Goal: Information Seeking & Learning: Find specific fact

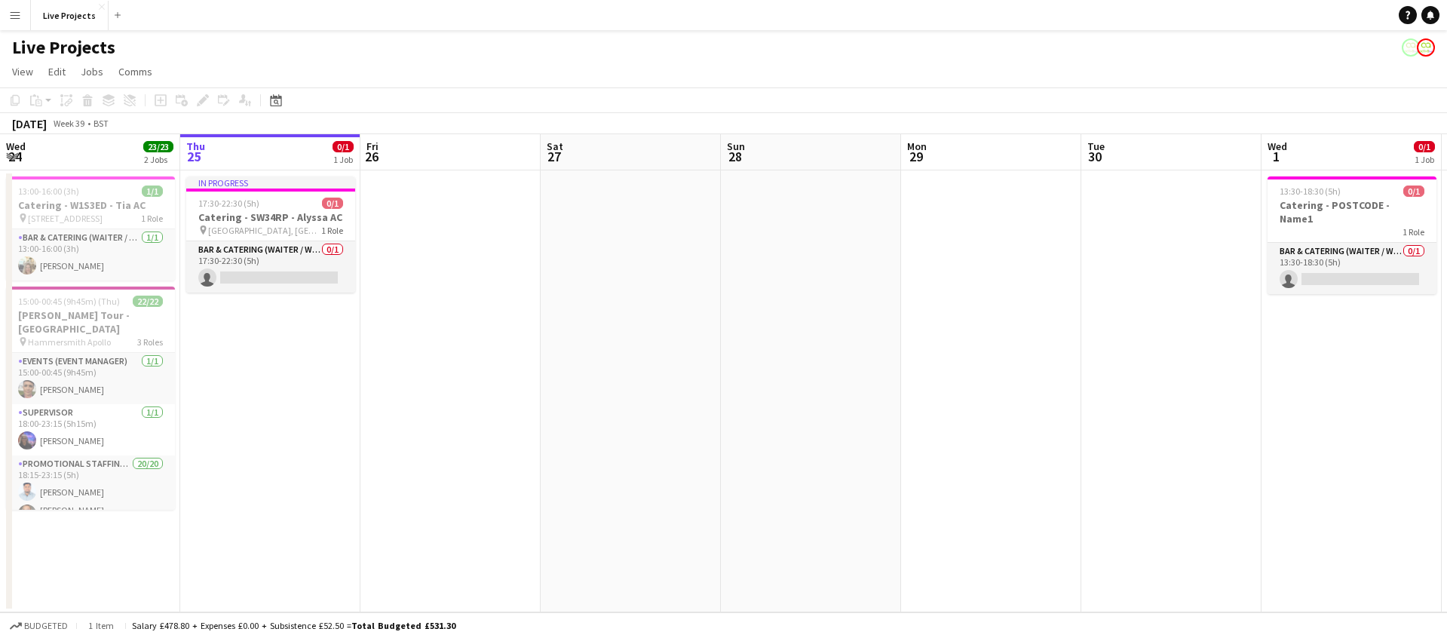
scroll to position [0, 701]
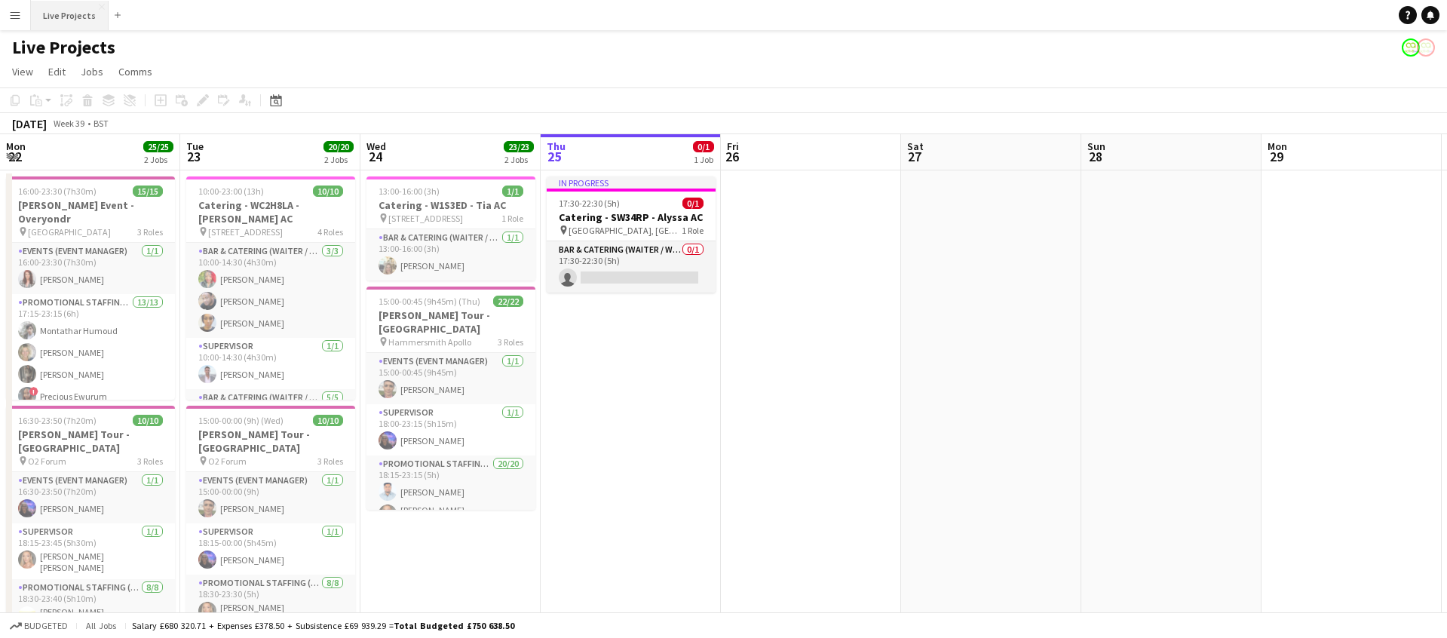
scroll to position [0, 361]
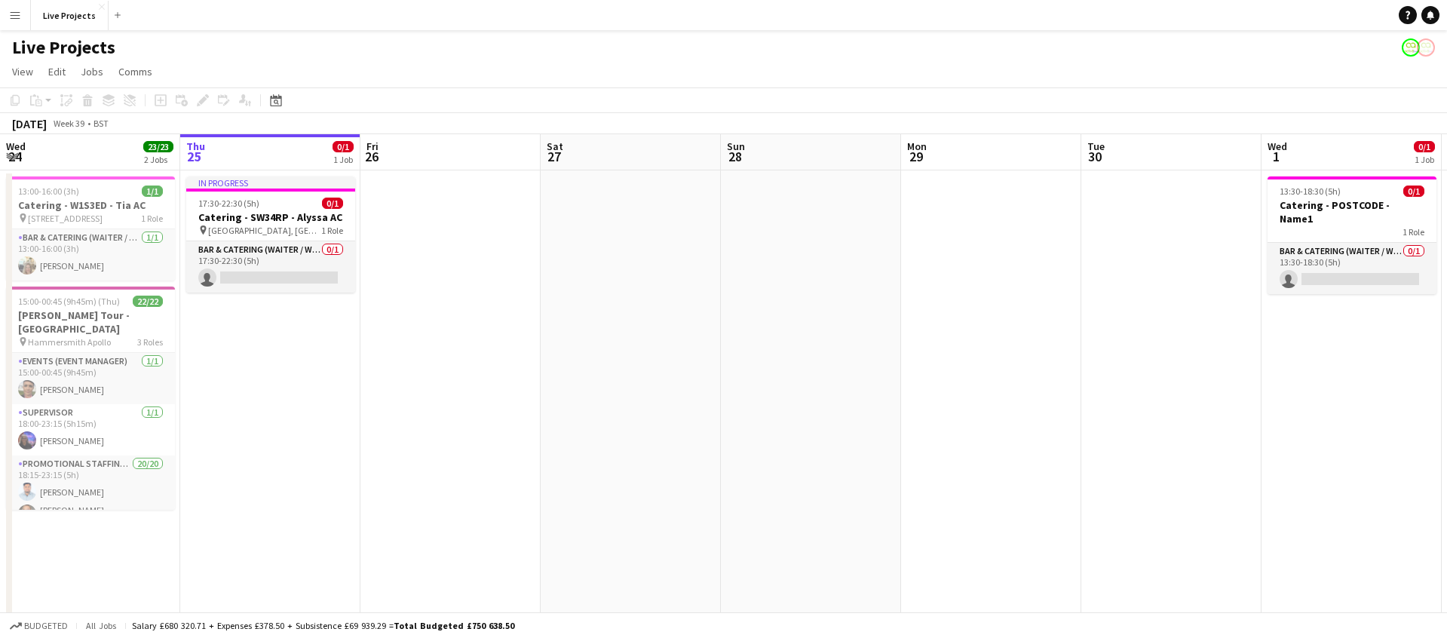
click at [21, 14] on button "Menu" at bounding box center [15, 15] width 30 height 30
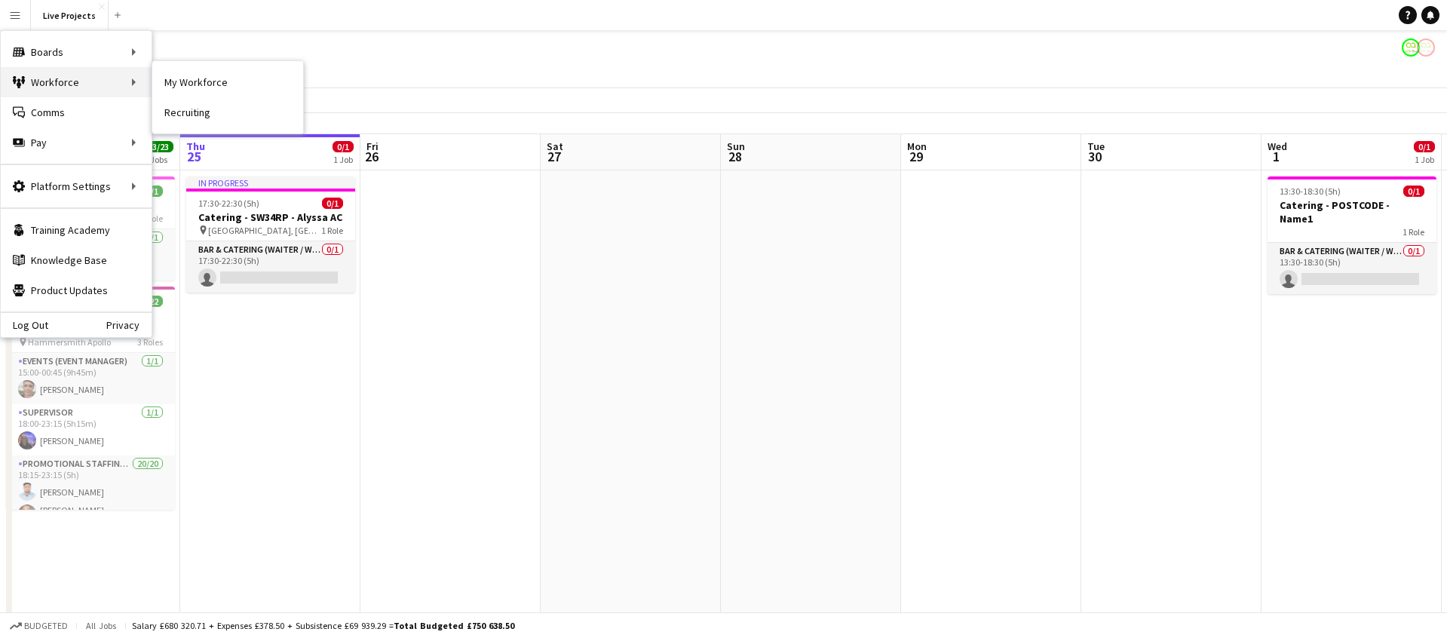
click at [48, 81] on div "Workforce Workforce" at bounding box center [76, 82] width 151 height 30
click at [169, 81] on link "My Workforce" at bounding box center [227, 82] width 151 height 30
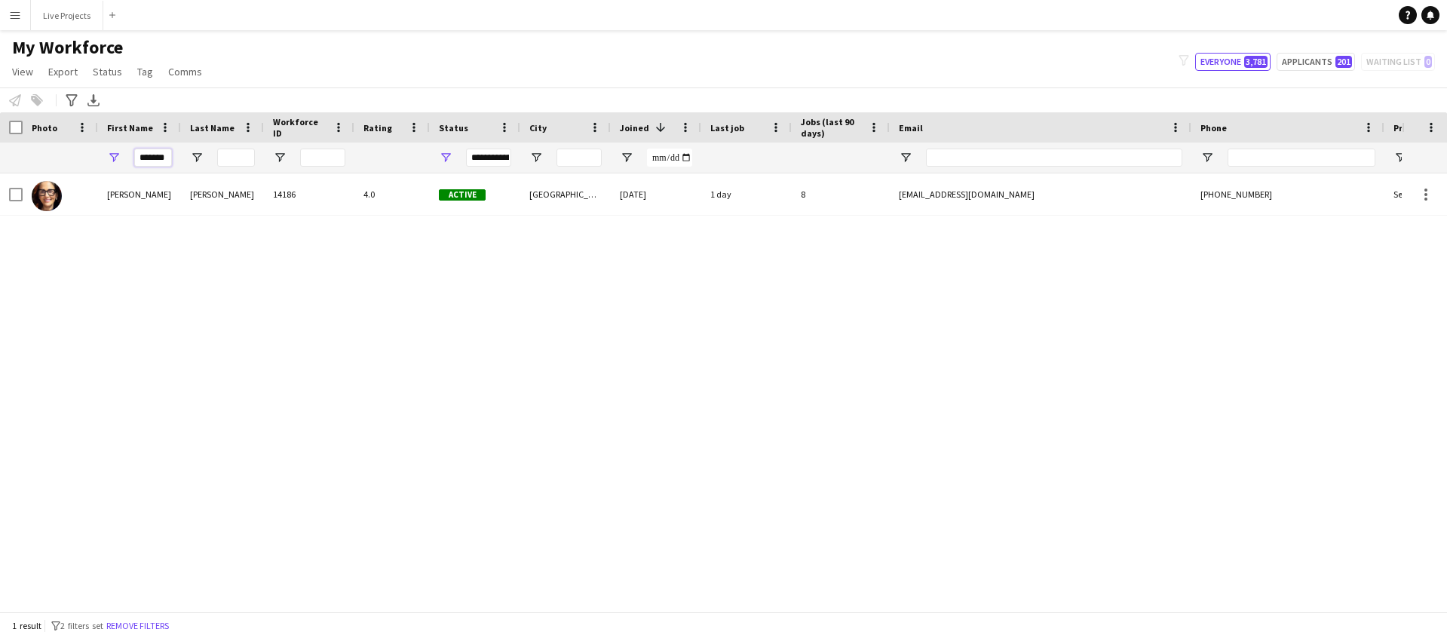
drag, startPoint x: 135, startPoint y: 158, endPoint x: 186, endPoint y: 155, distance: 50.6
click at [186, 155] on div "*******" at bounding box center [817, 158] width 1635 height 30
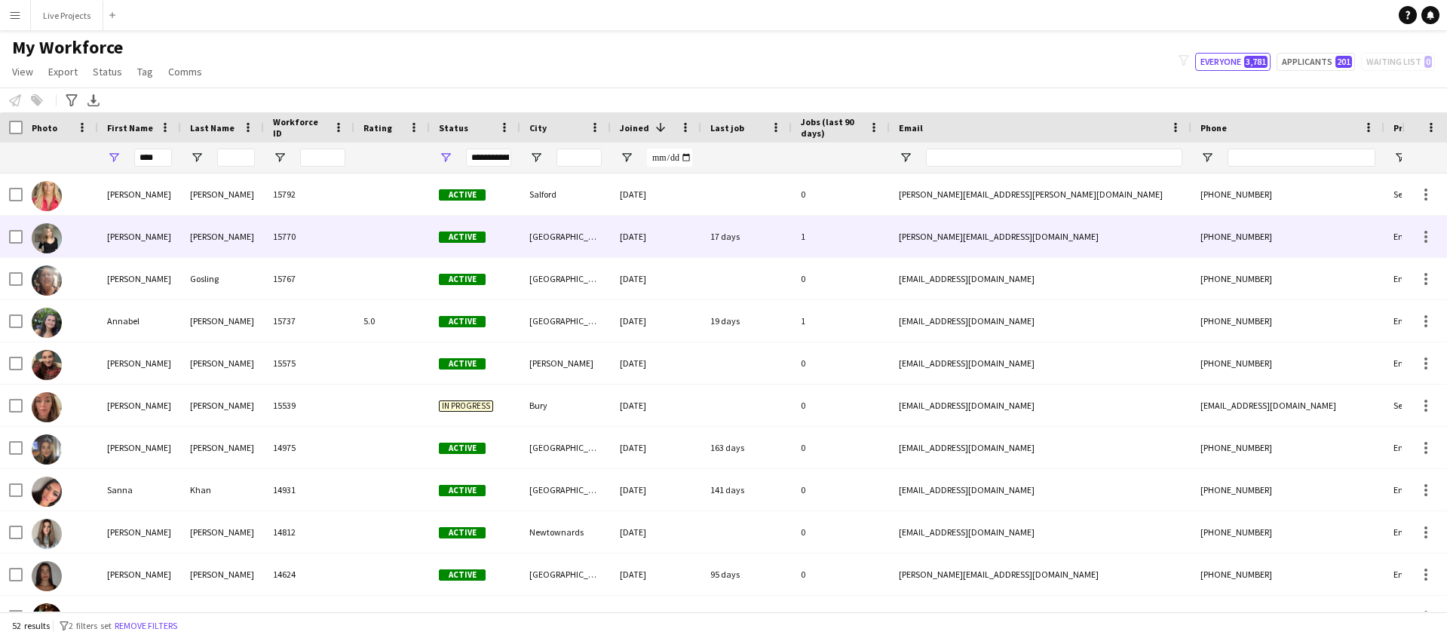
click at [155, 221] on div "Anna" at bounding box center [139, 236] width 83 height 41
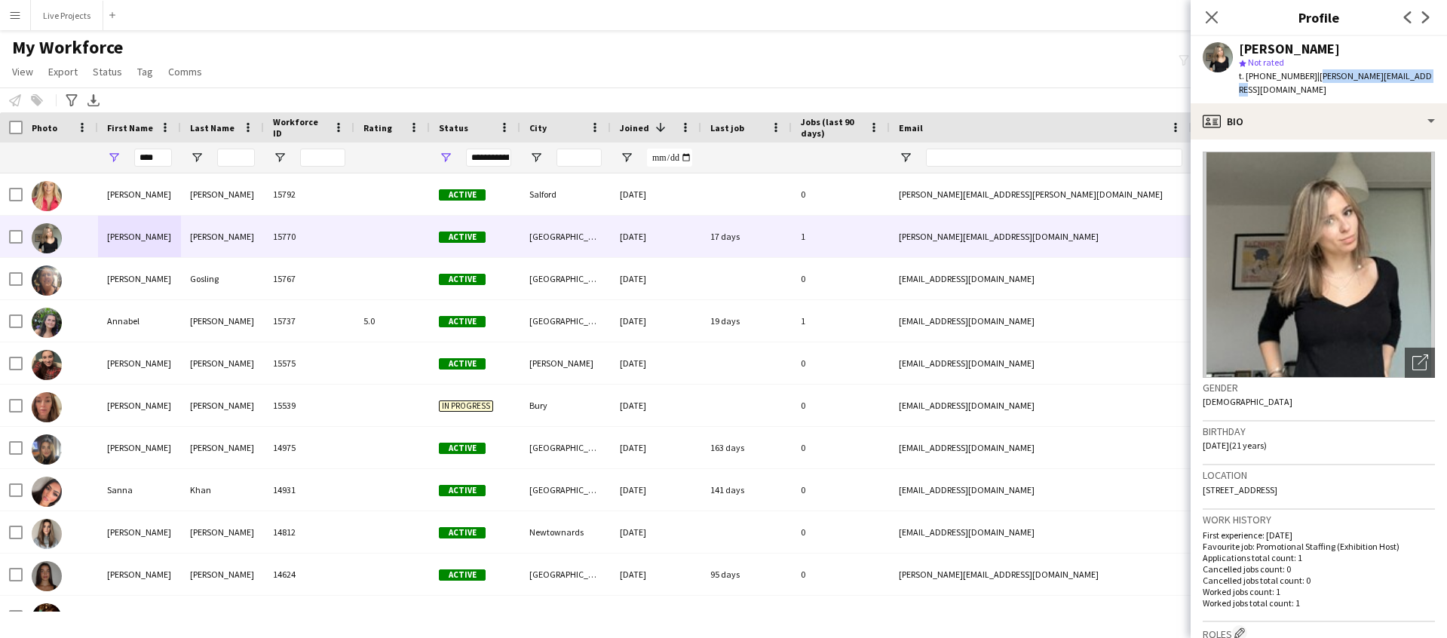
drag, startPoint x: 1424, startPoint y: 74, endPoint x: 1312, endPoint y: 80, distance: 111.8
click at [1312, 80] on div "Anna Ilchenko star Not rated t. +447585550690 | annaaiilchenko@gmail.com" at bounding box center [1319, 69] width 256 height 67
copy span "annaaiilchenko@gmail.com"
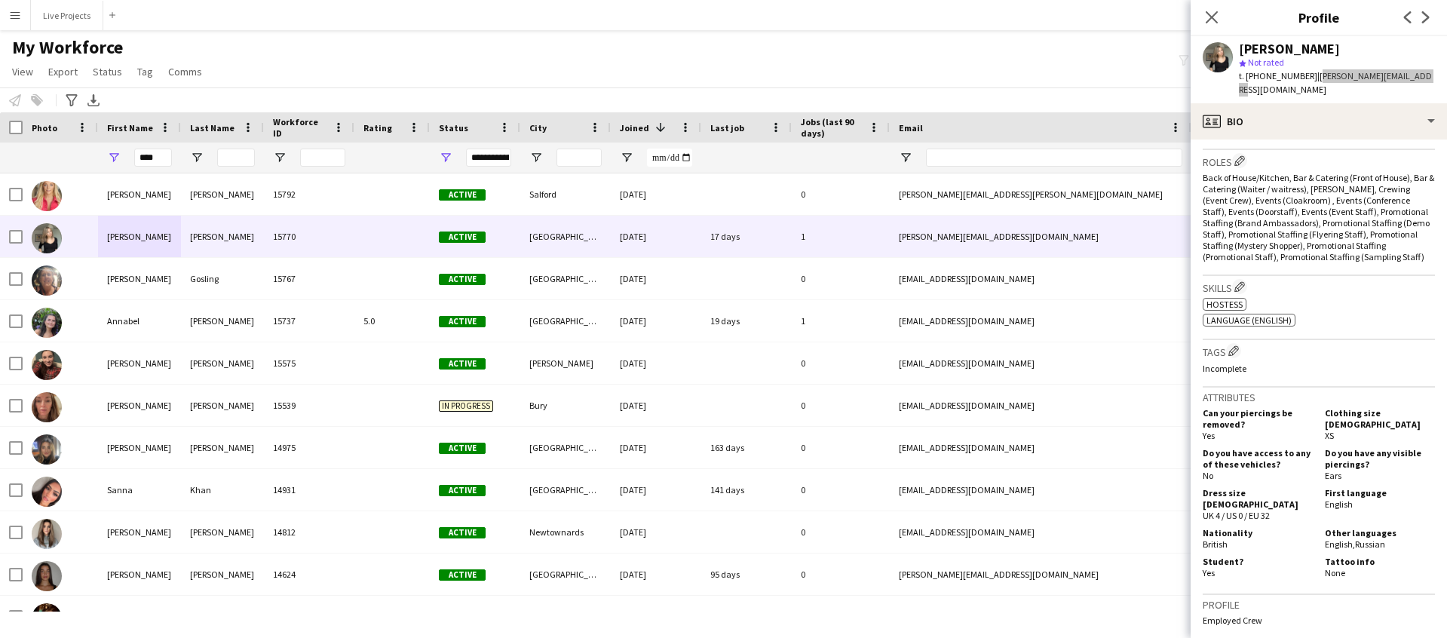
scroll to position [763, 0]
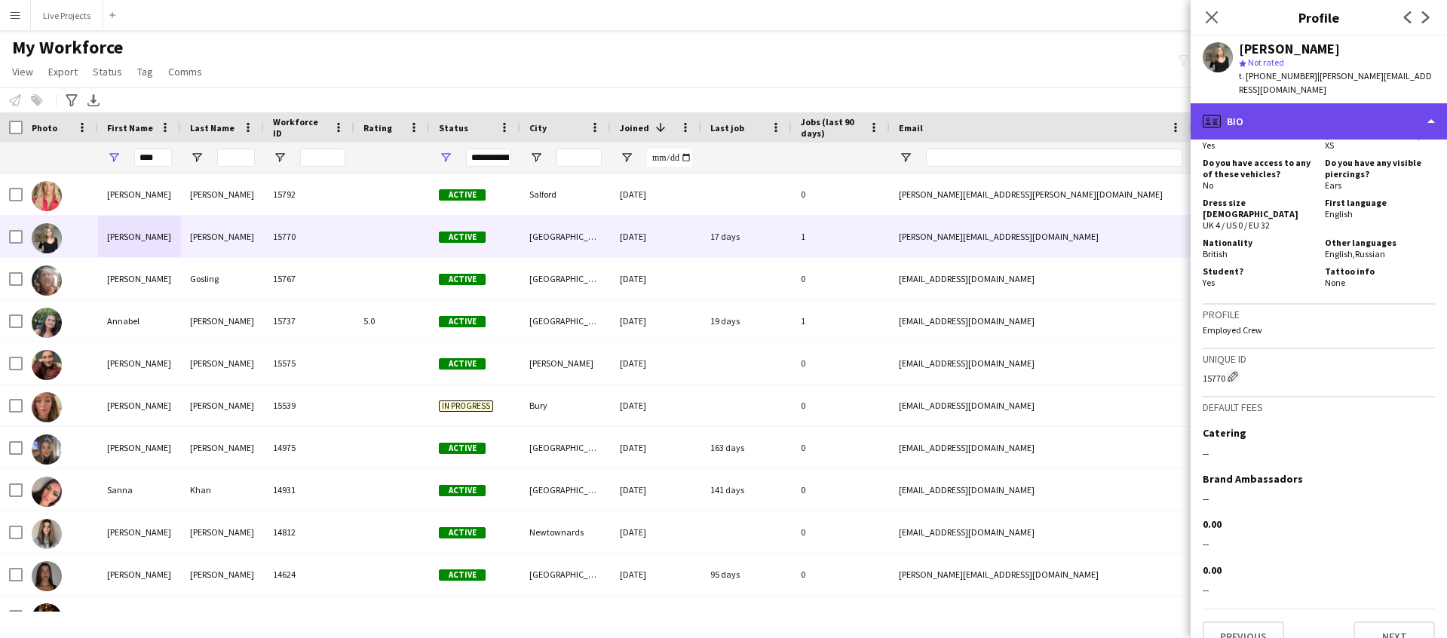
click at [1336, 110] on div "profile Bio" at bounding box center [1319, 121] width 256 height 36
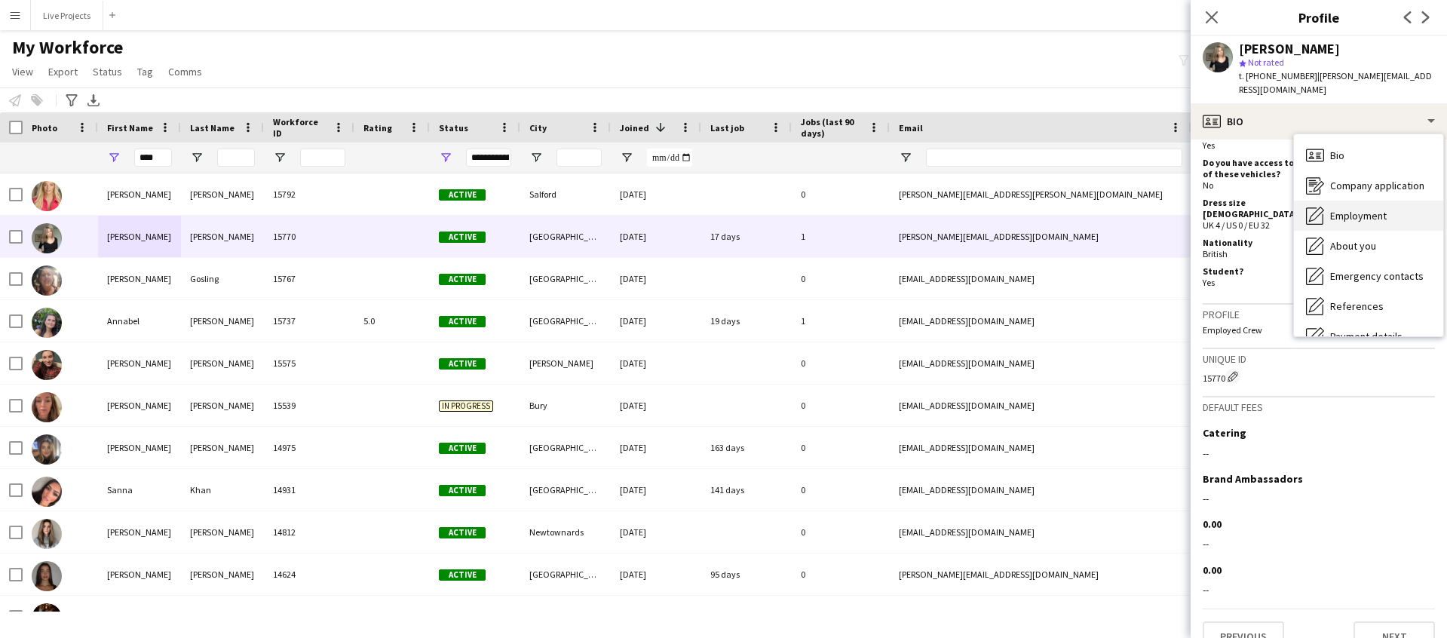
click at [1351, 209] on span "Employment" at bounding box center [1358, 216] width 57 height 14
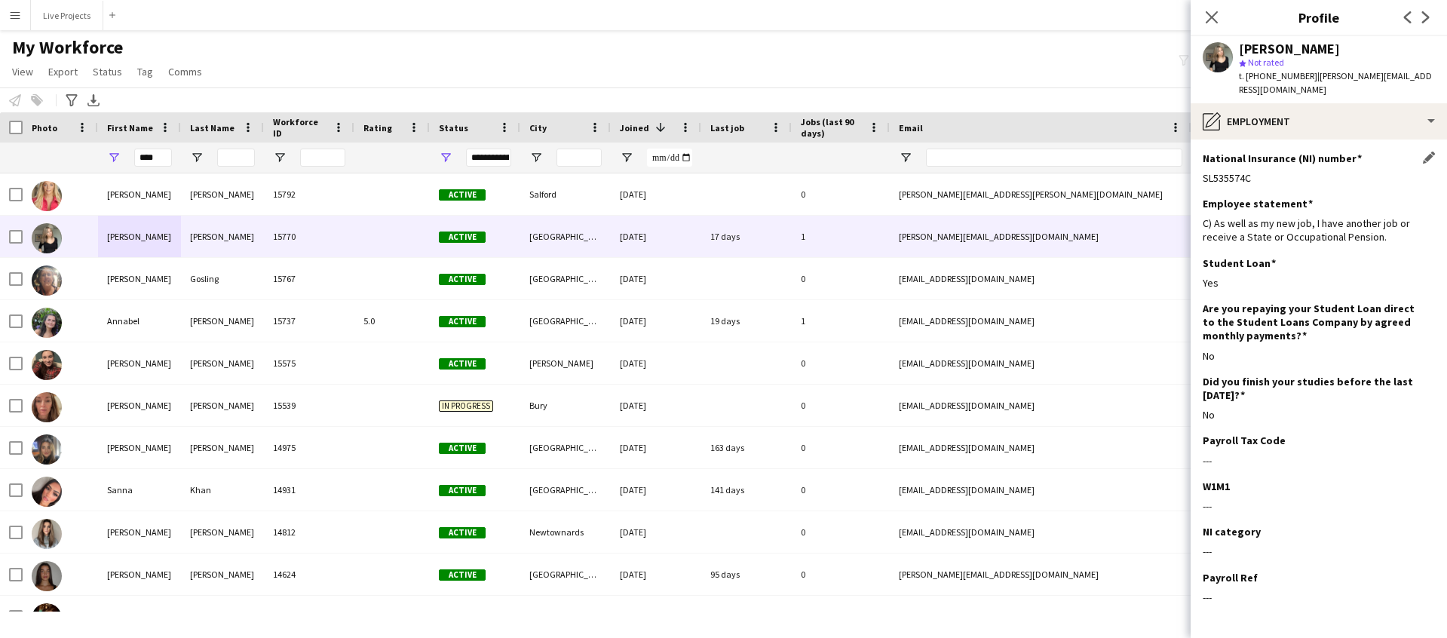
drag, startPoint x: 1247, startPoint y: 164, endPoint x: 1204, endPoint y: 166, distance: 43.8
click at [1204, 171] on div "SL535574C" at bounding box center [1319, 178] width 232 height 14
copy div "SL535574C"
drag, startPoint x: 1216, startPoint y: 166, endPoint x: 1, endPoint y: 496, distance: 1259.0
click at [0, 0] on body "Menu Boards Boards Boards All jobs Status Workforce Workforce My Workforce Recr…" at bounding box center [723, 319] width 1447 height 638
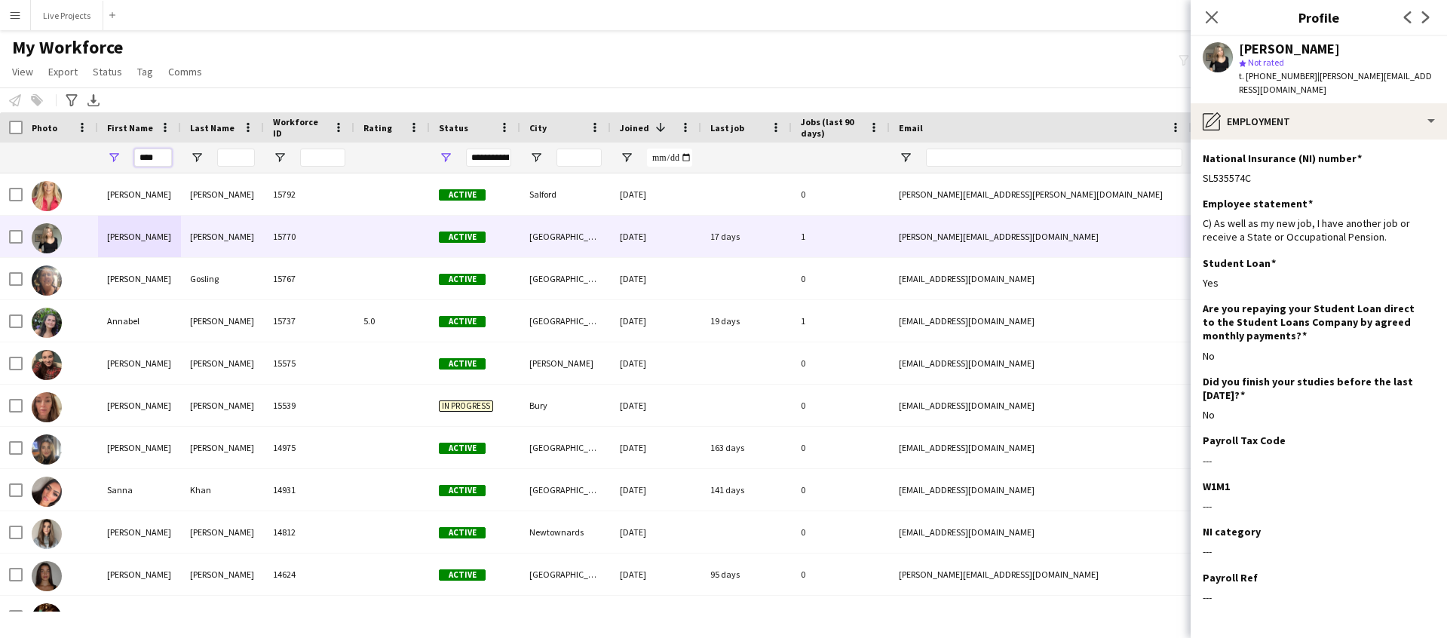
drag, startPoint x: 160, startPoint y: 157, endPoint x: 143, endPoint y: 155, distance: 17.4
click at [143, 155] on input "****" at bounding box center [153, 158] width 38 height 18
type input "*"
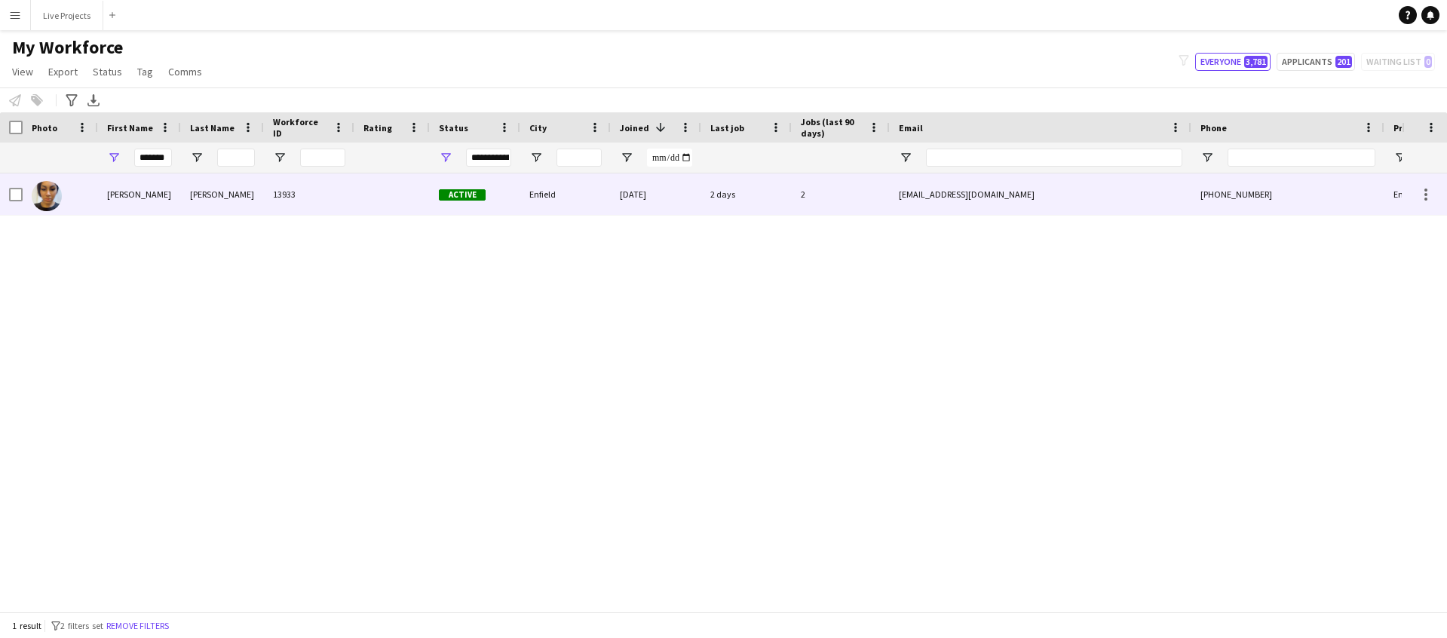
click at [112, 201] on div "Vanisha" at bounding box center [139, 193] width 83 height 41
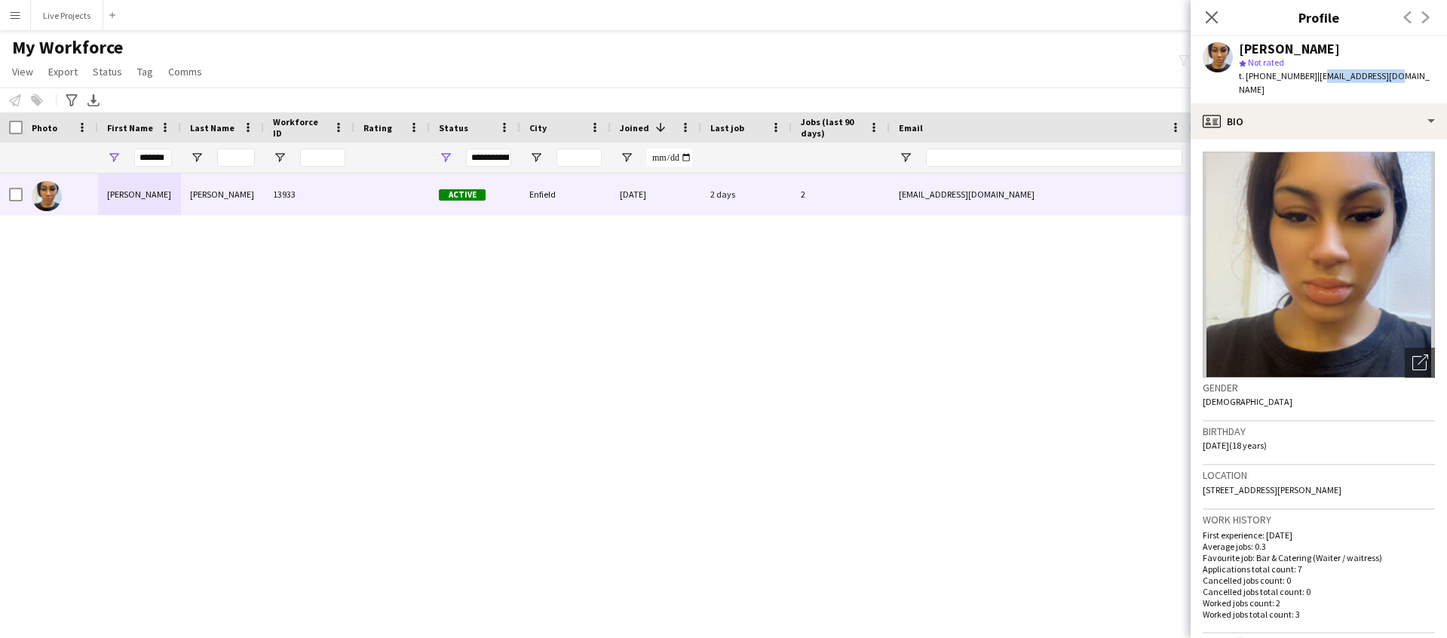
drag, startPoint x: 1393, startPoint y: 75, endPoint x: 1313, endPoint y: 79, distance: 80.0
click at [1313, 79] on div "Vanisha Ross star Not rated t. +447739388102 | cx.baex@gmail.com" at bounding box center [1319, 69] width 256 height 67
click at [1410, 72] on app-profile-header "Vanisha Ross star Not rated t. +447739388102 | cx.baex@gmail.com" at bounding box center [1319, 69] width 256 height 67
drag, startPoint x: 1408, startPoint y: 73, endPoint x: 1311, endPoint y: 74, distance: 97.3
click at [1311, 74] on app-profile-header "Vanisha Ross star Not rated t. +447739388102 | cx.baex@gmail.com" at bounding box center [1319, 69] width 256 height 67
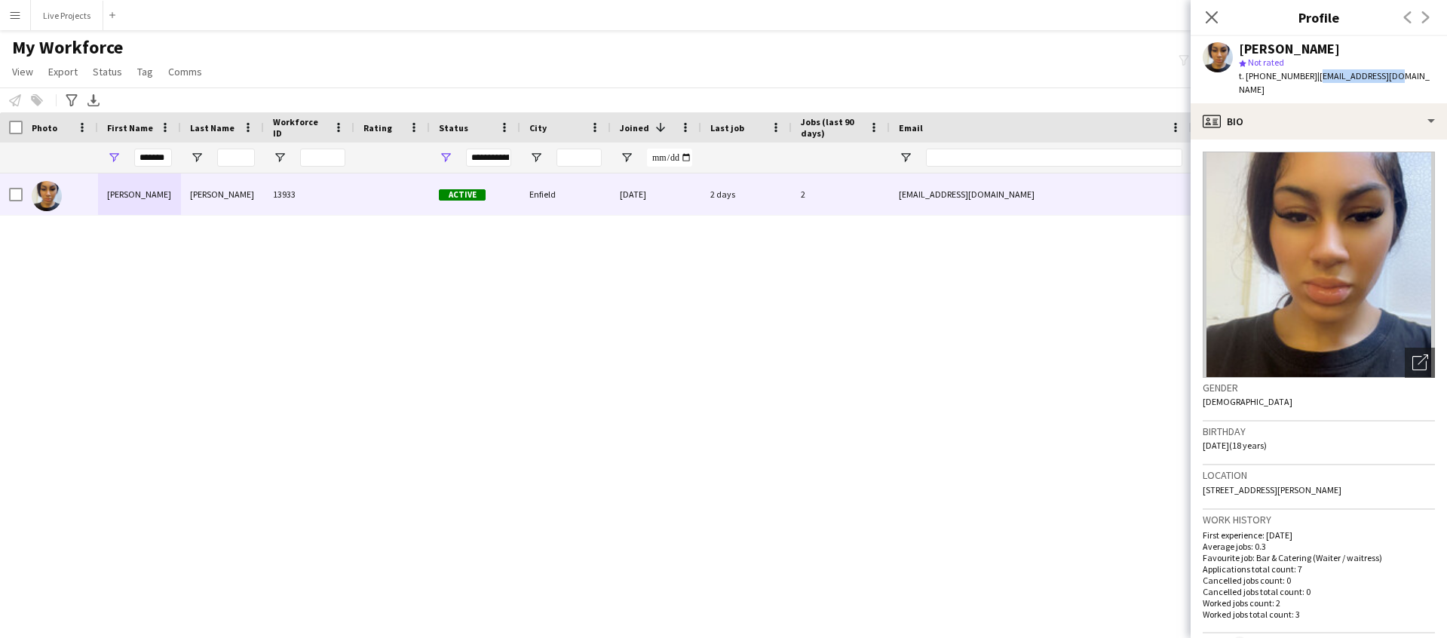
copy span "cx.baex@gmail.com"
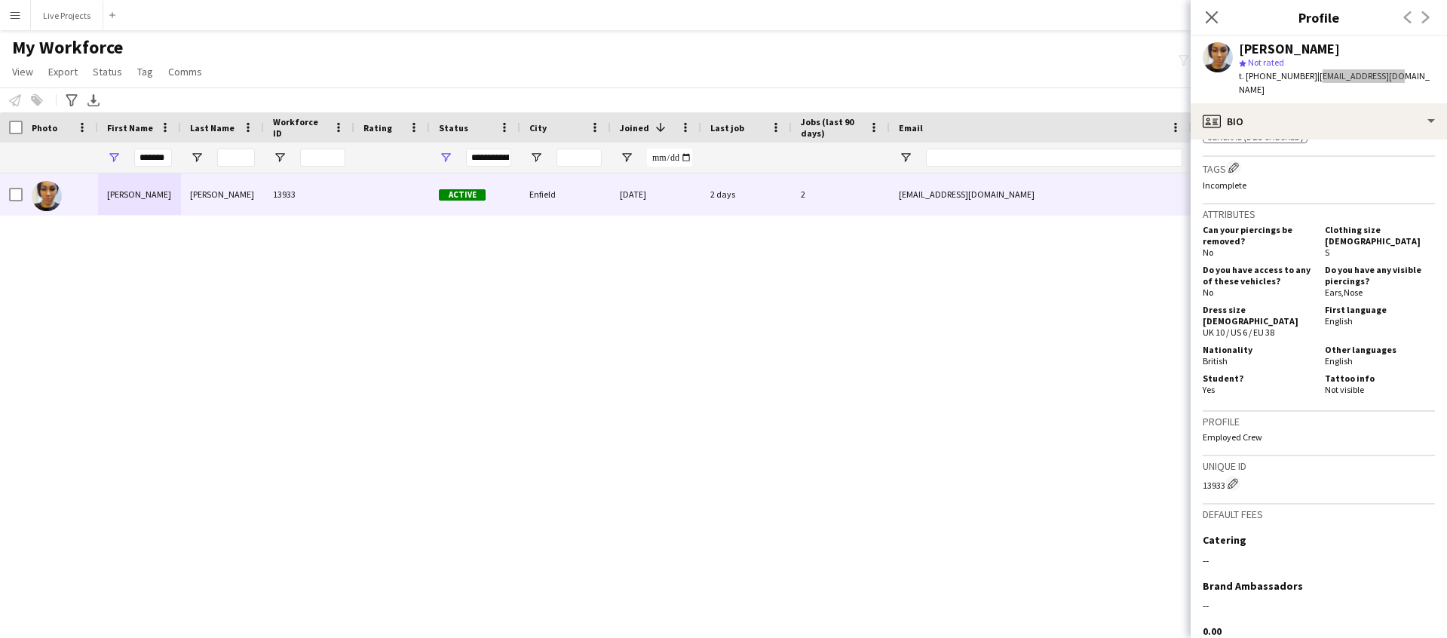
scroll to position [880, 0]
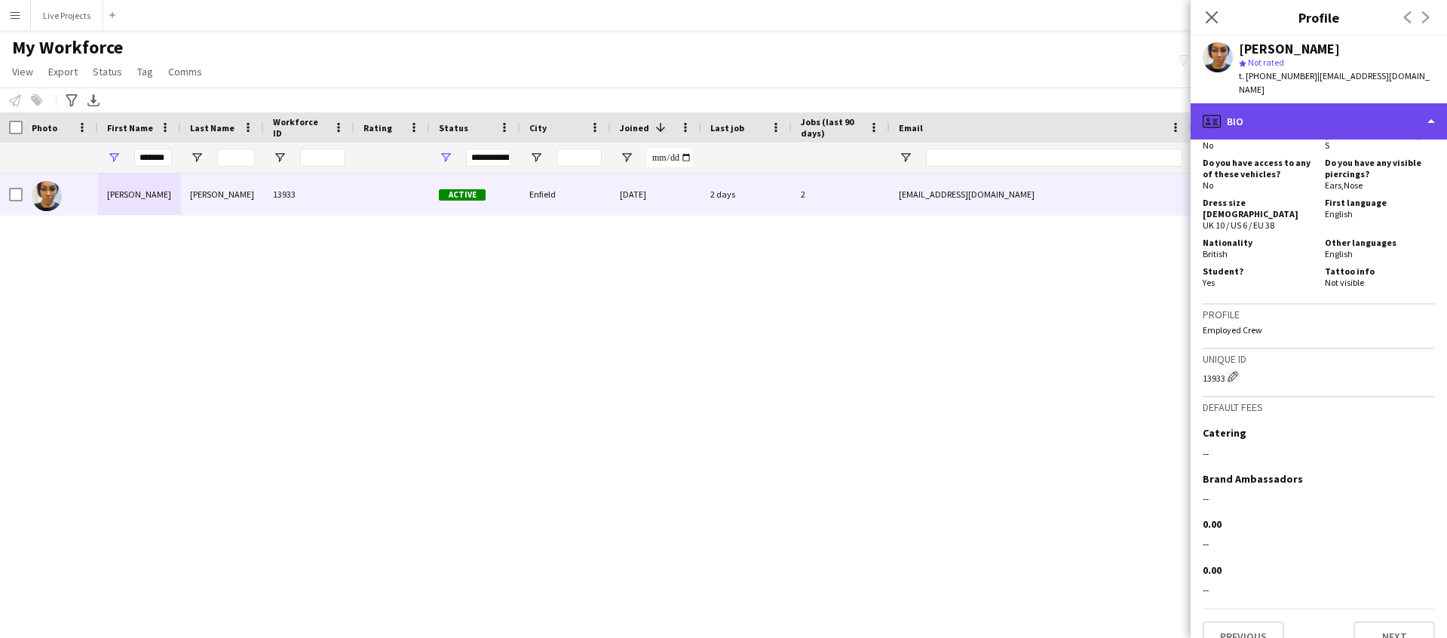
click at [1317, 108] on div "profile Bio" at bounding box center [1319, 121] width 256 height 36
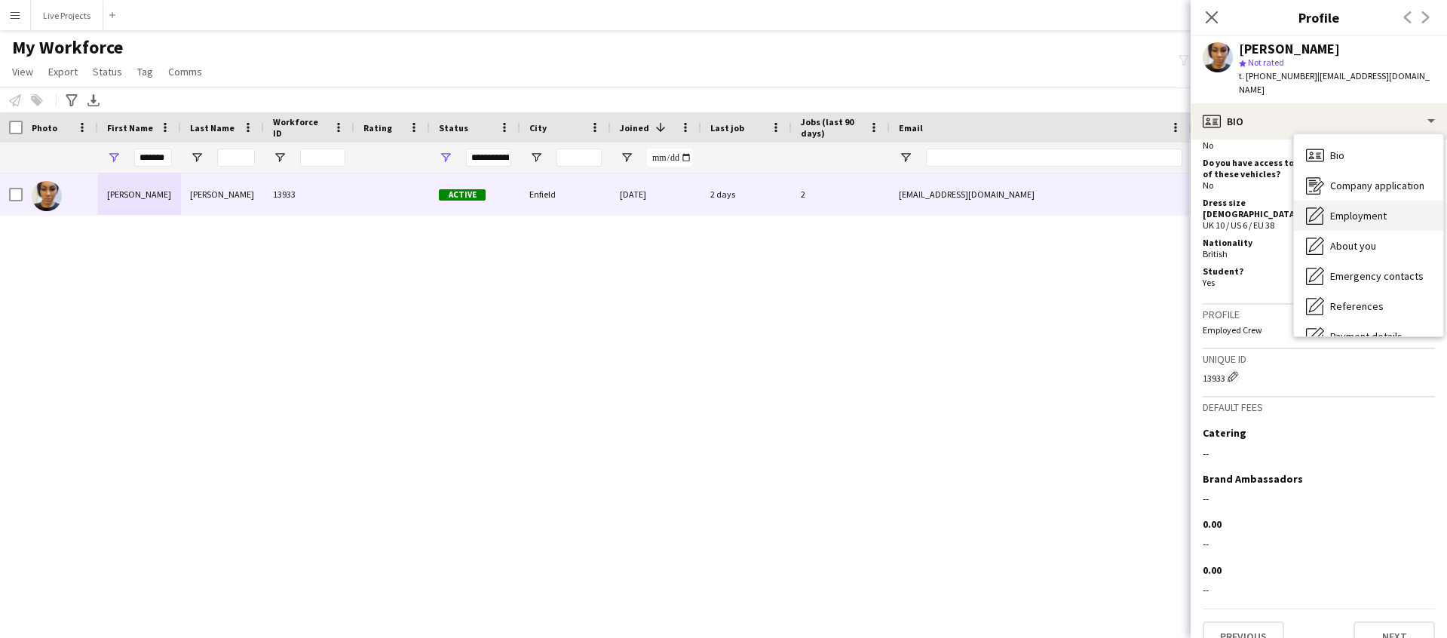
click at [1343, 209] on span "Employment" at bounding box center [1358, 216] width 57 height 14
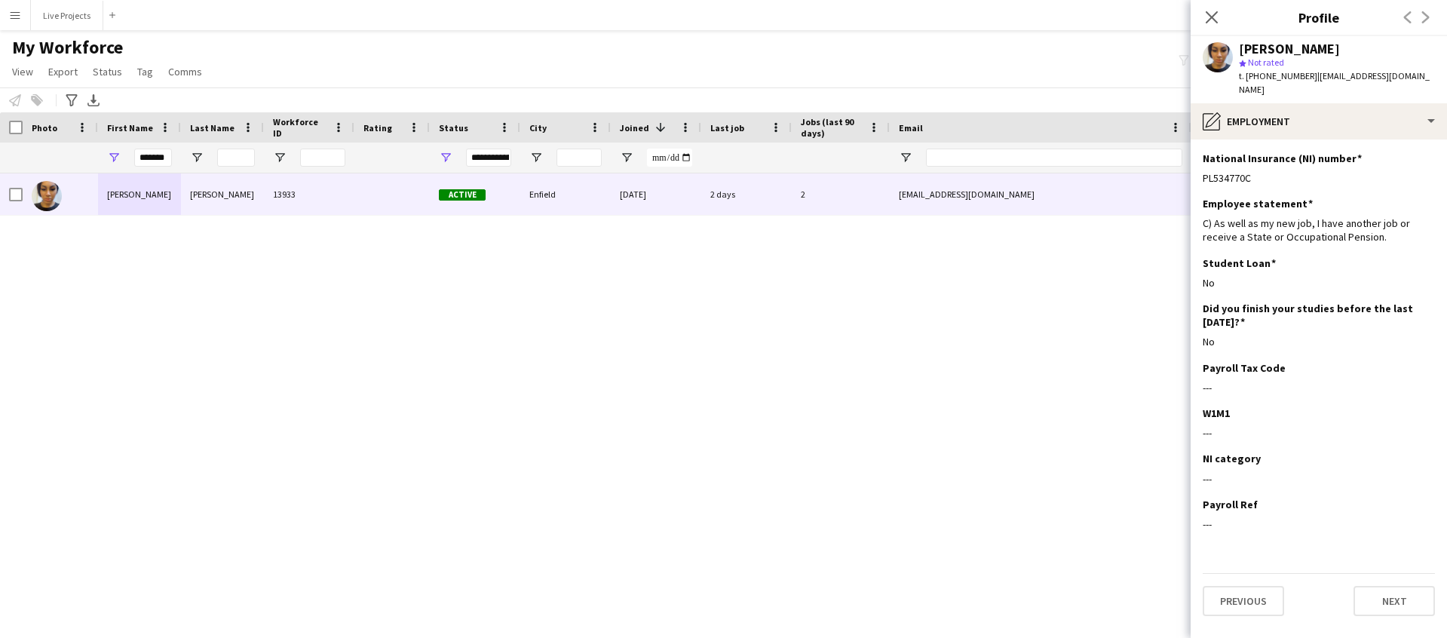
drag, startPoint x: 1257, startPoint y: 161, endPoint x: 1200, endPoint y: 163, distance: 56.6
click at [1200, 163] on app-section-data-types "National Insurance (NI) number Edit this field PL534770C Employee statement Edi…" at bounding box center [1319, 389] width 256 height 499
copy div "PL534770C"
click at [1214, 17] on icon "Close pop-in" at bounding box center [1211, 17] width 14 height 14
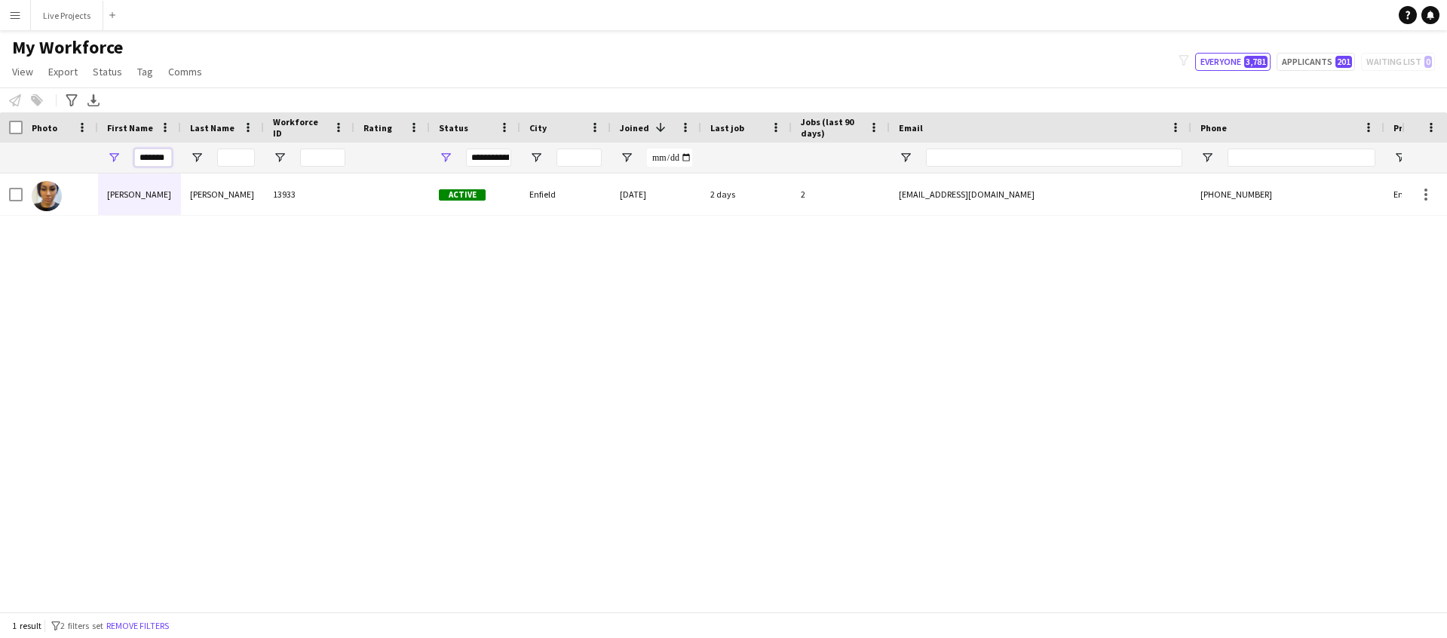
drag, startPoint x: 138, startPoint y: 158, endPoint x: 257, endPoint y: 152, distance: 119.3
click at [257, 152] on div "*******" at bounding box center [817, 158] width 1635 height 30
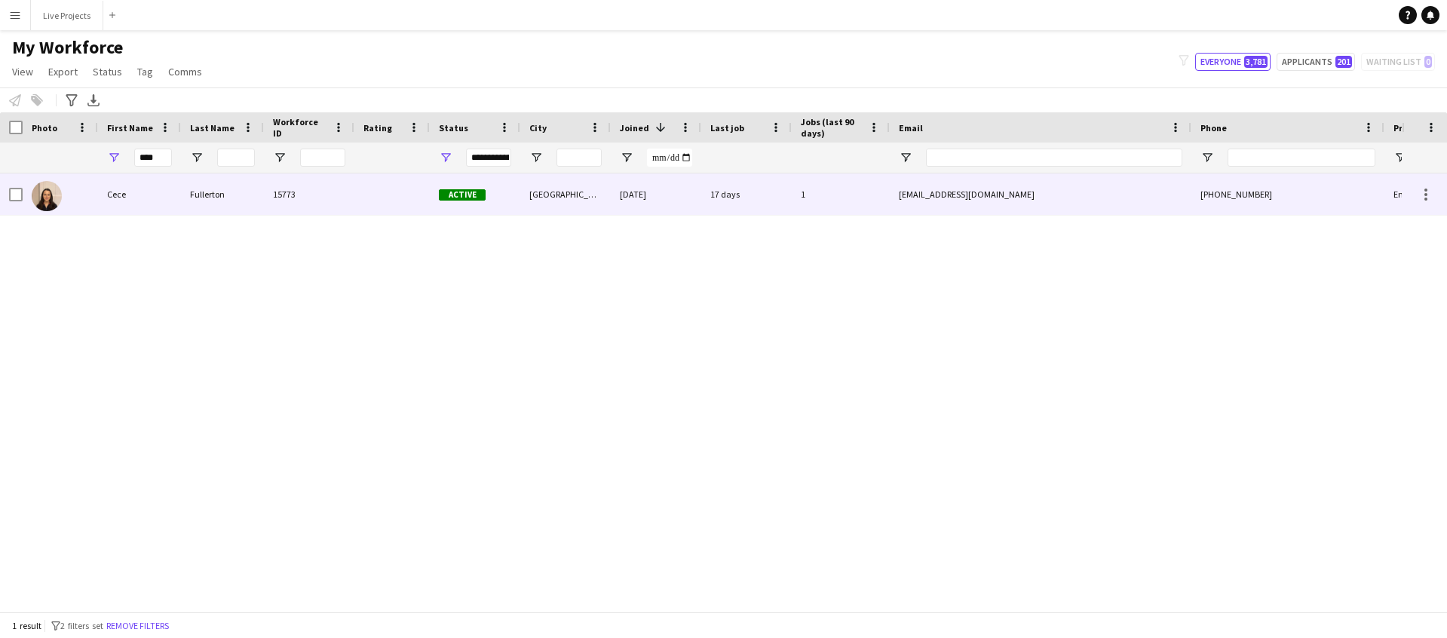
click at [109, 200] on div "Cece" at bounding box center [139, 193] width 83 height 41
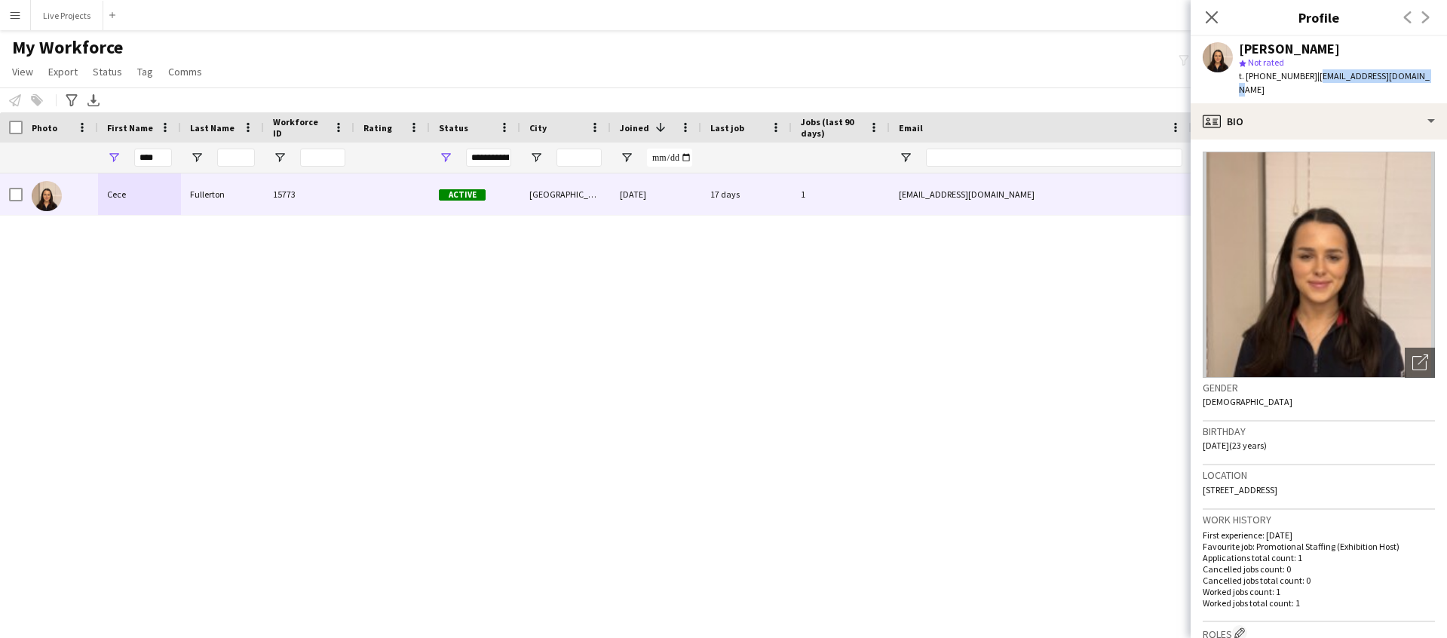
drag, startPoint x: 1410, startPoint y: 74, endPoint x: 1312, endPoint y: 79, distance: 98.2
click at [1312, 80] on div "Cece Fullerton star Not rated t. +447394363555 | cfullerton264@gmail.com" at bounding box center [1319, 69] width 256 height 67
copy span "cfullerton264@gmail.com"
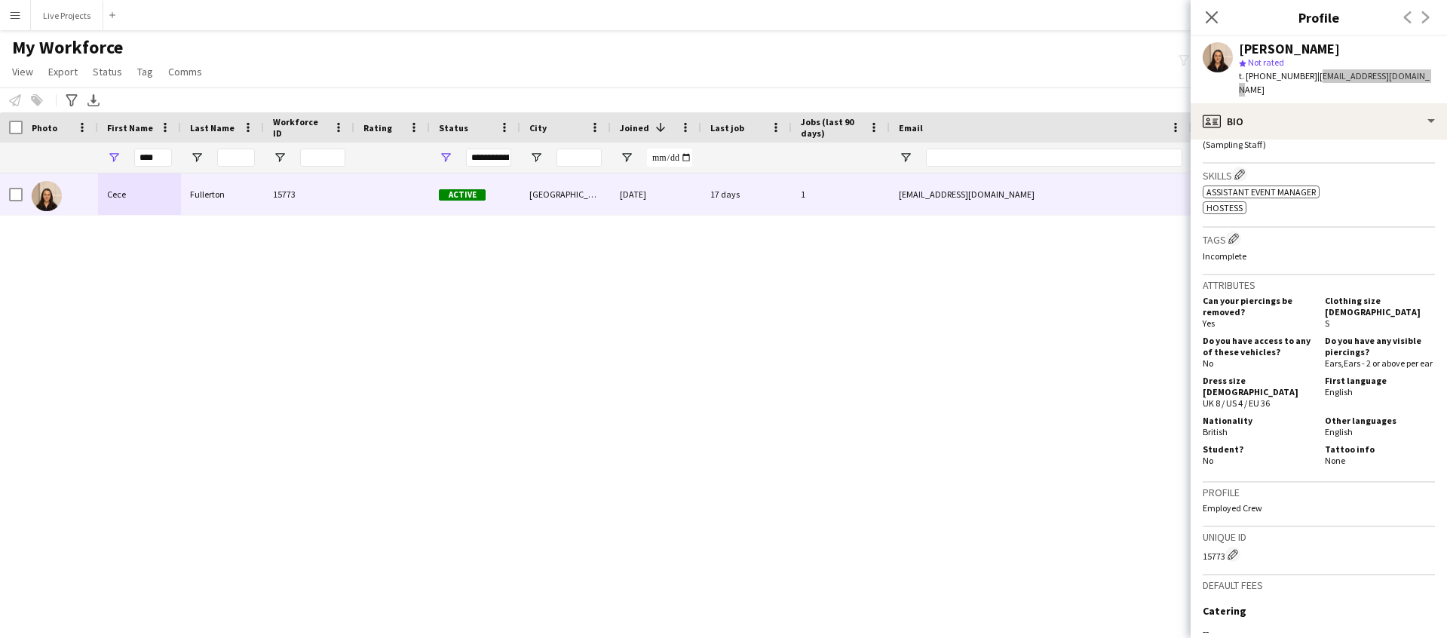
scroll to position [729, 0]
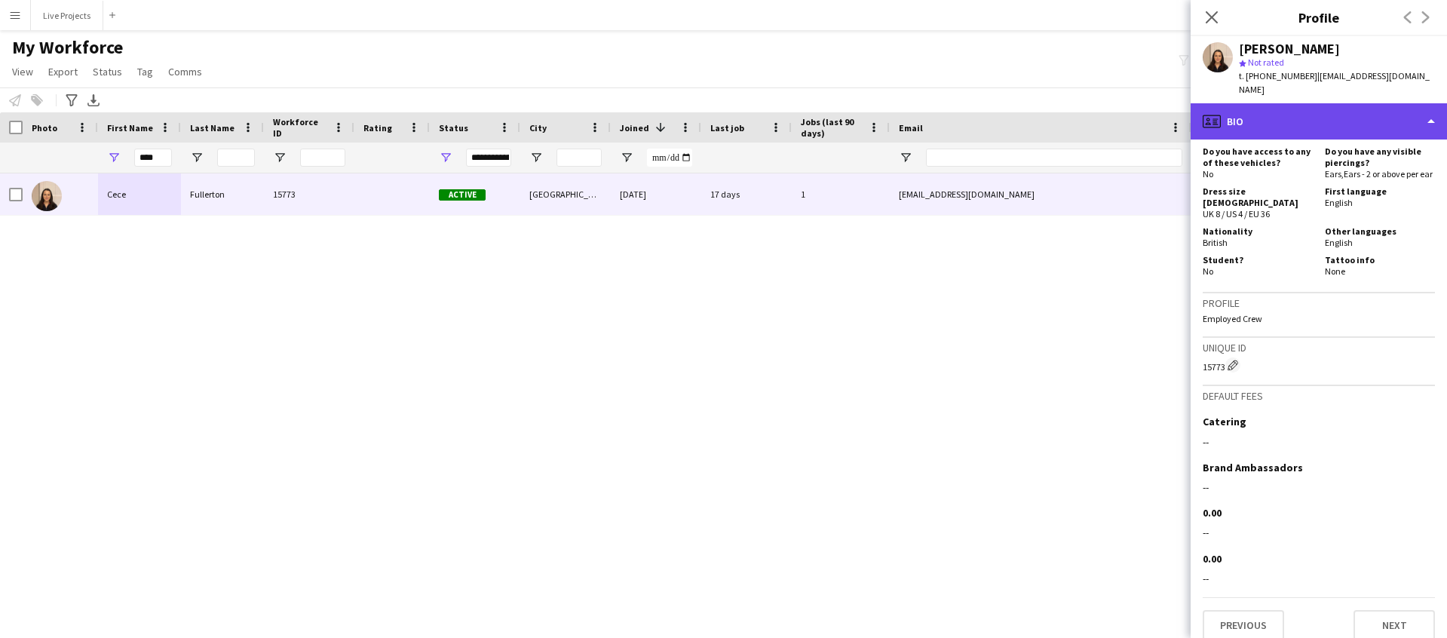
click at [1346, 108] on div "profile Bio" at bounding box center [1319, 121] width 256 height 36
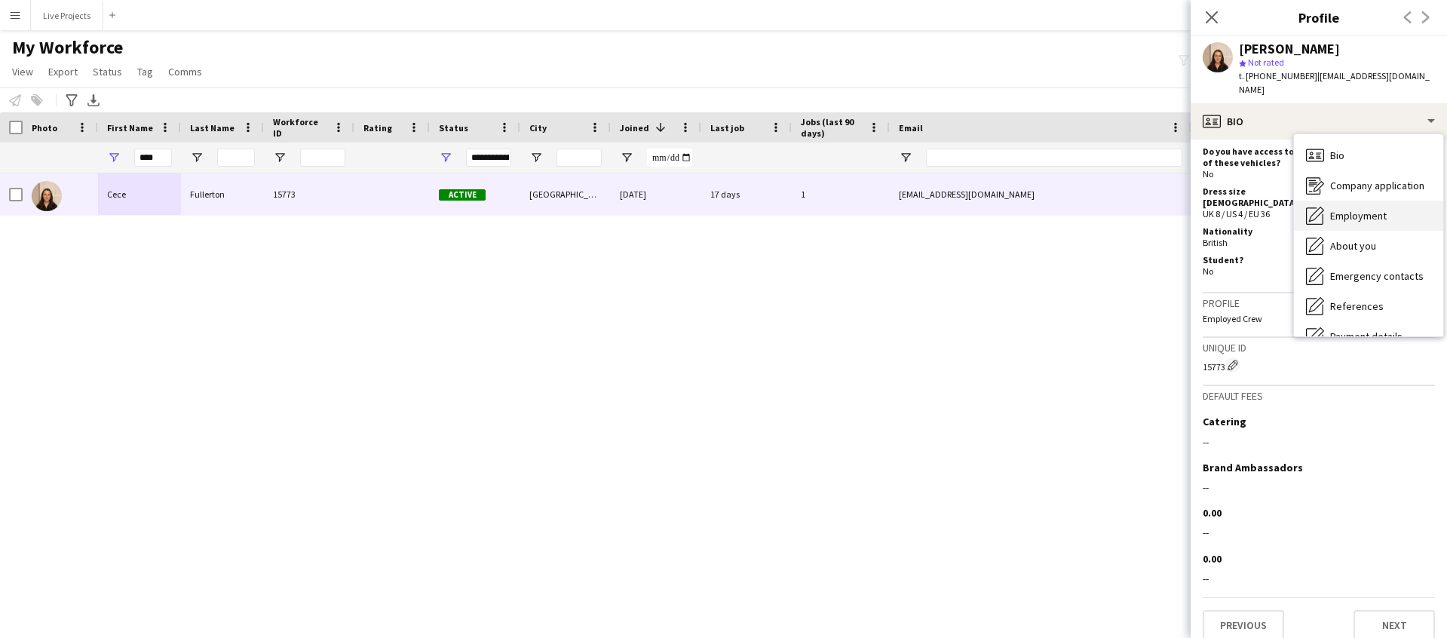
click at [1353, 209] on span "Employment" at bounding box center [1358, 216] width 57 height 14
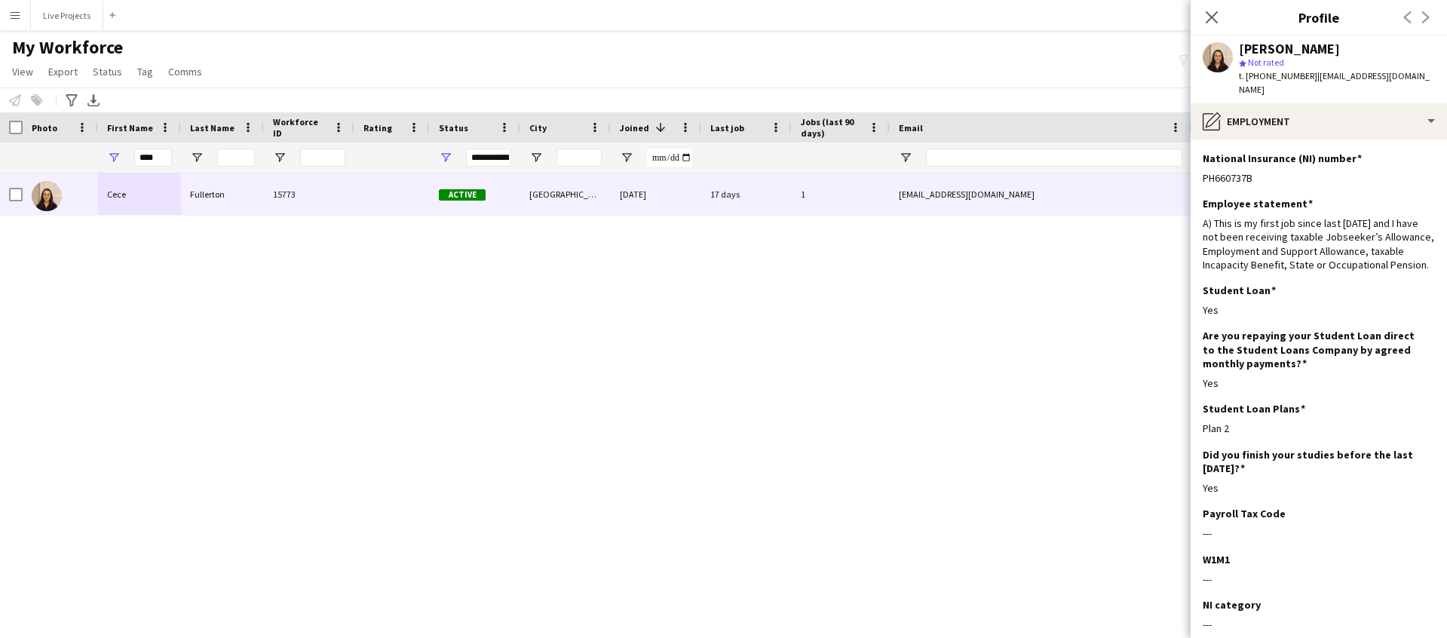
drag, startPoint x: 1259, startPoint y: 161, endPoint x: 1201, endPoint y: 164, distance: 57.4
click at [1201, 164] on app-section-data-types "National Insurance (NI) number Edit this field PH660737B Employee statement Edi…" at bounding box center [1319, 389] width 256 height 499
copy div "PH660737B"
drag, startPoint x: 1220, startPoint y: 165, endPoint x: 5, endPoint y: 333, distance: 1226.5
click at [0, 0] on body "Menu Boards Boards Boards All jobs Status Workforce Workforce My Workforce Recr…" at bounding box center [723, 319] width 1447 height 638
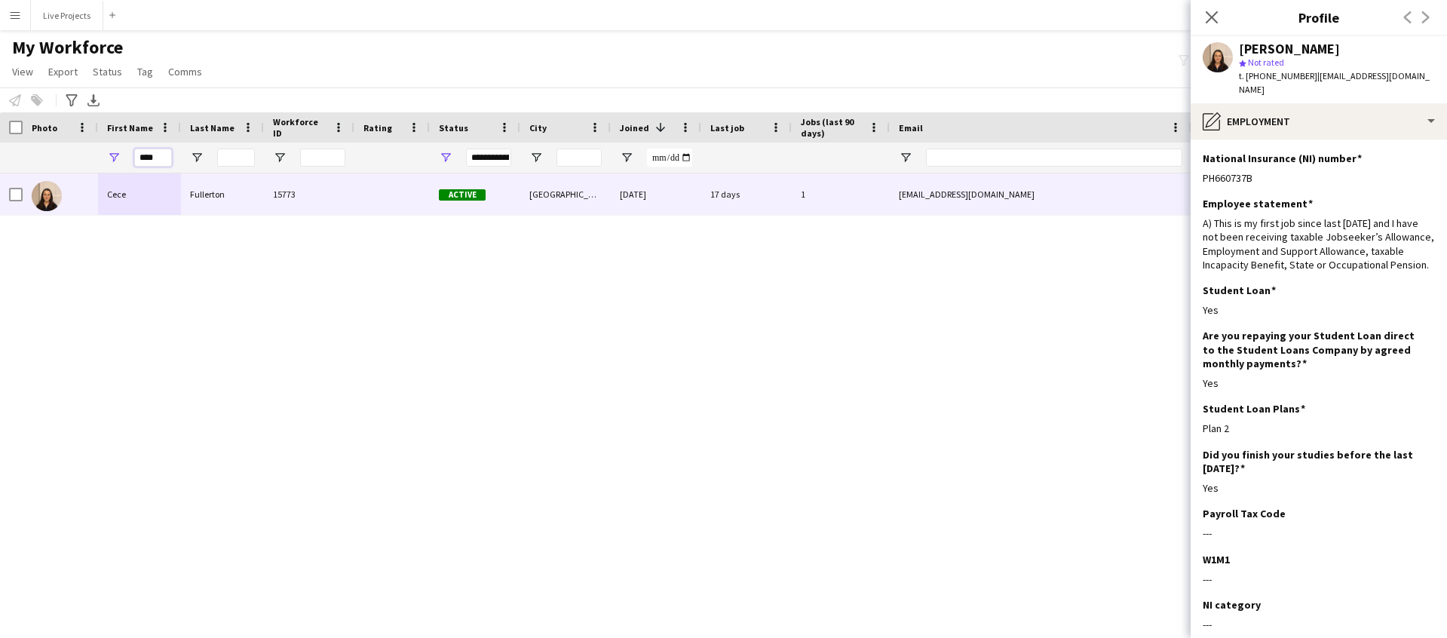
drag, startPoint x: 159, startPoint y: 158, endPoint x: 129, endPoint y: 157, distance: 30.2
click at [129, 157] on div "****" at bounding box center [139, 158] width 83 height 30
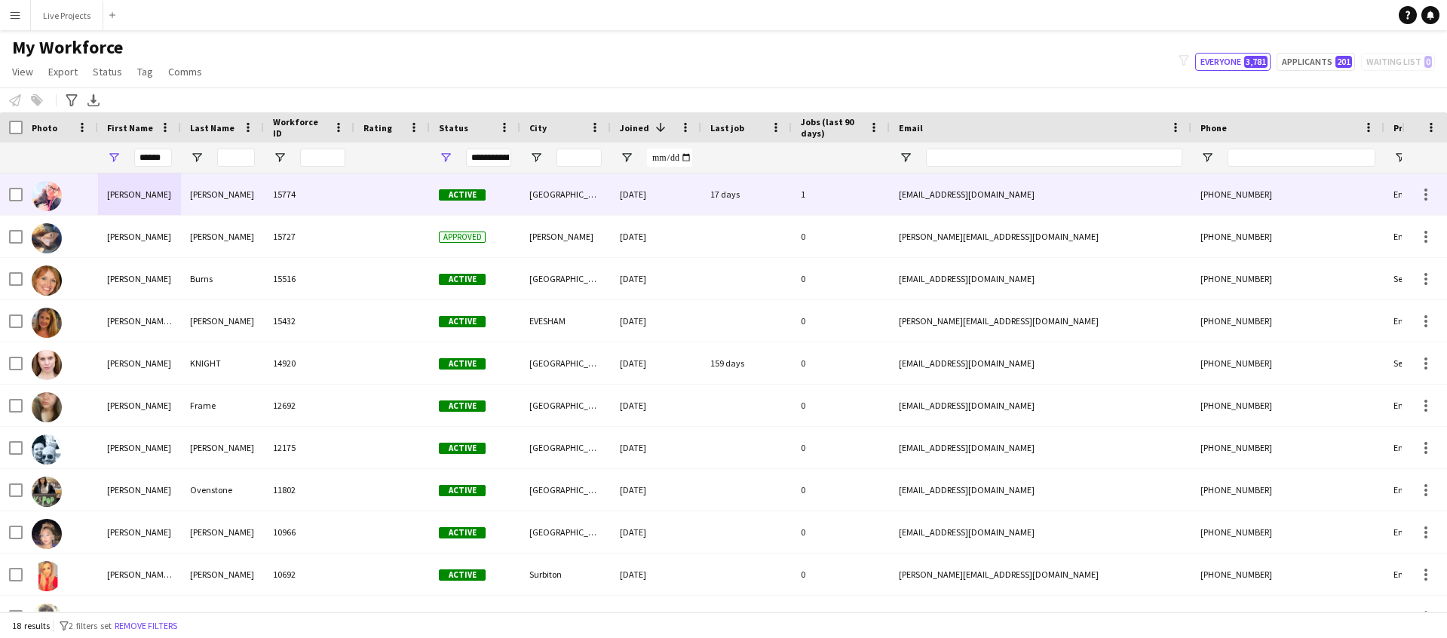
click at [133, 191] on div "Louise" at bounding box center [139, 193] width 83 height 41
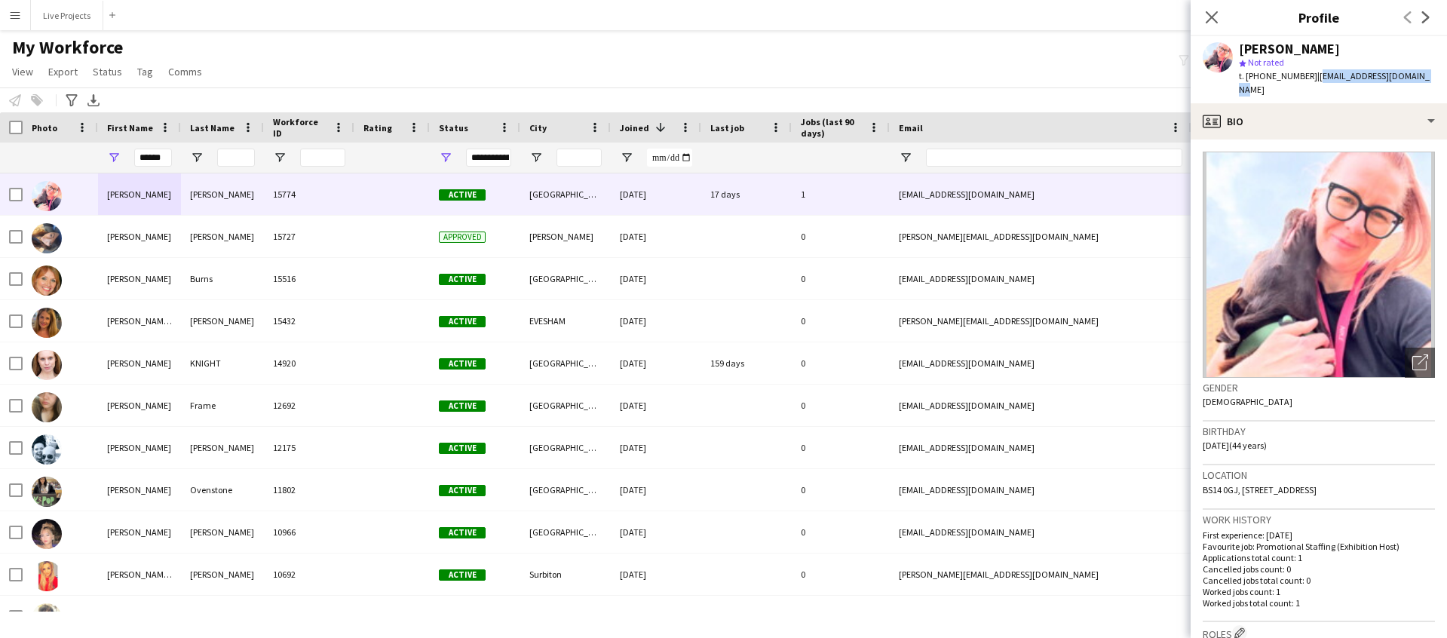
drag, startPoint x: 1422, startPoint y: 73, endPoint x: 1318, endPoint y: 77, distance: 104.9
click at [1315, 77] on div "Louise Gibson star Not rated t. +4407359092122 | louisemgi8son@icloud.com" at bounding box center [1319, 69] width 256 height 67
copy span "louisemgi8son@icloud.com"
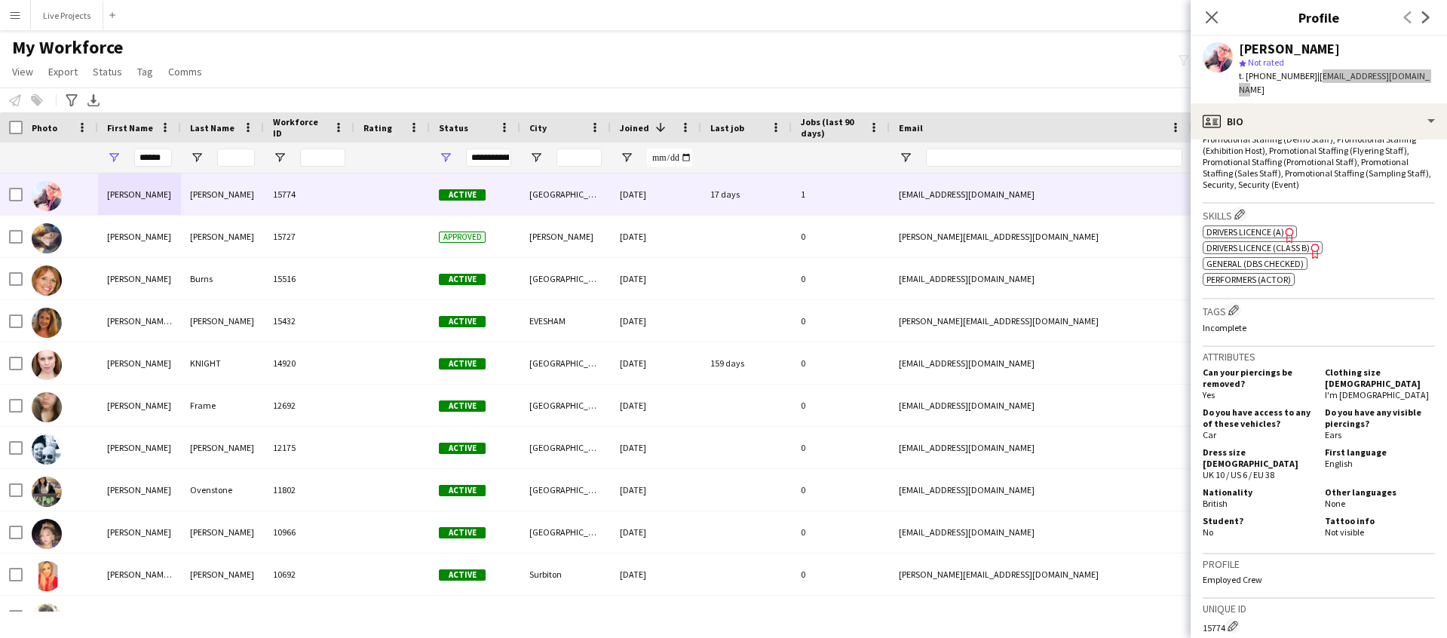
scroll to position [794, 0]
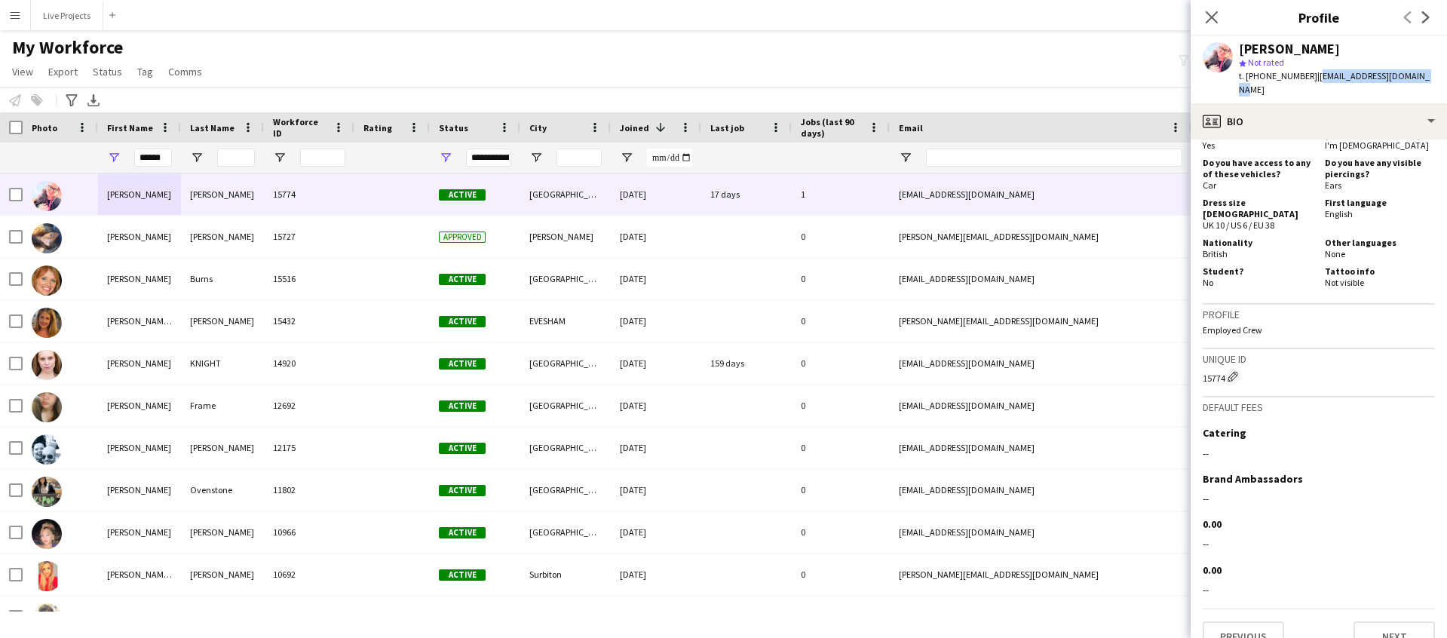
drag, startPoint x: 1201, startPoint y: 353, endPoint x: 1224, endPoint y: 354, distance: 22.6
click at [1224, 354] on app-crew-profile-bio "Open photos pop-in Gender Female Birthday 16-09-1981 (44 years) Location BS14 0…" at bounding box center [1319, 389] width 256 height 499
copy div "15774"
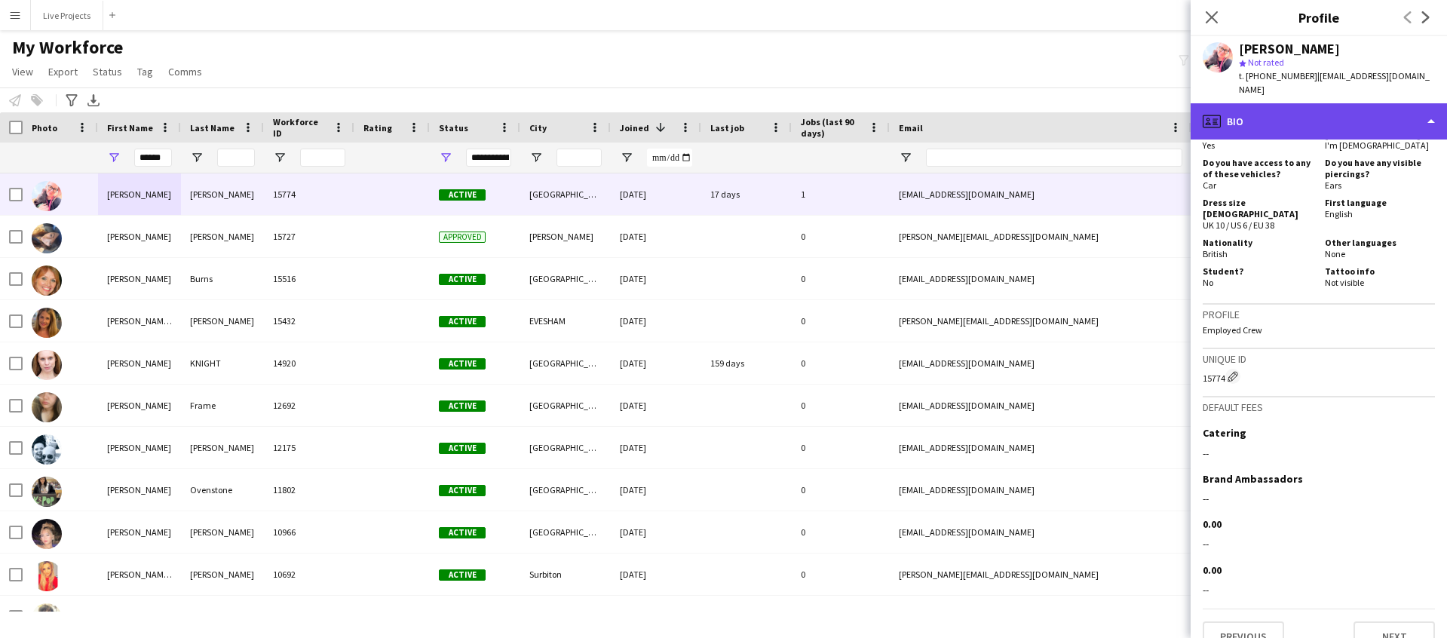
click at [1327, 103] on div "profile Bio" at bounding box center [1319, 121] width 256 height 36
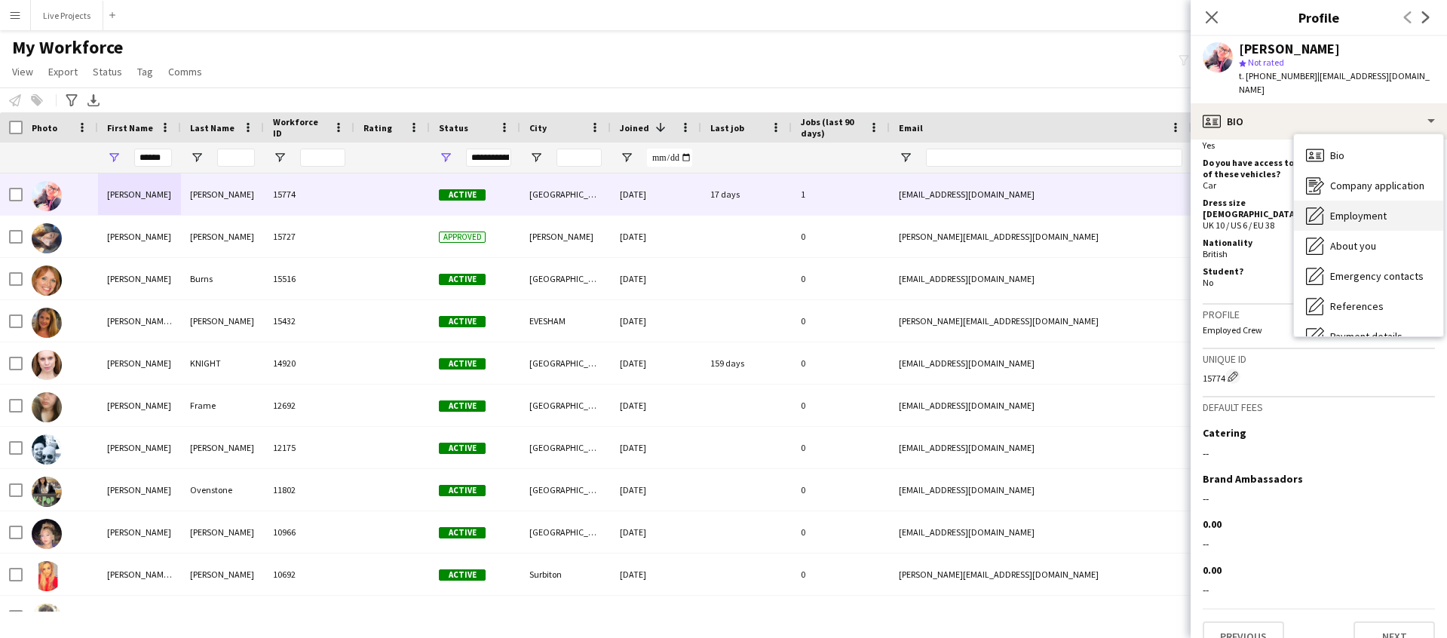
click at [1351, 210] on div "Employment Employment" at bounding box center [1368, 216] width 149 height 30
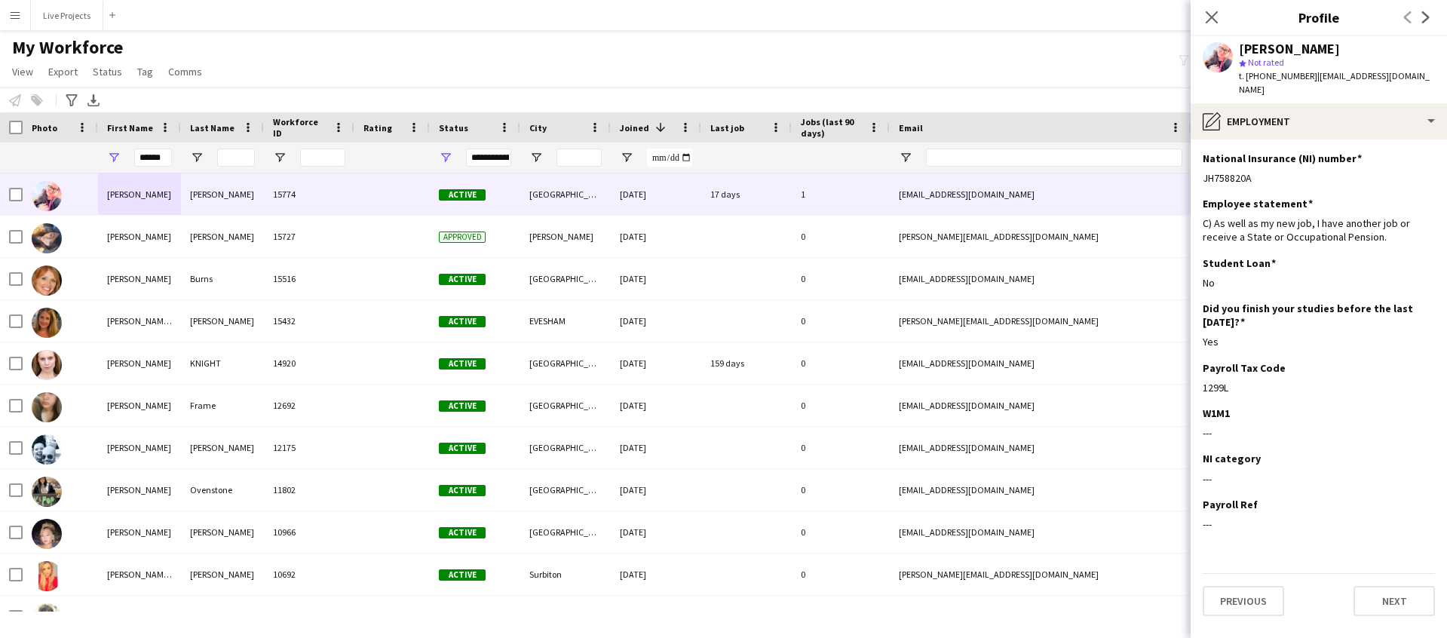
drag, startPoint x: 1263, startPoint y: 164, endPoint x: 1198, endPoint y: 159, distance: 65.1
click at [1198, 159] on app-section-data-types "National Insurance (NI) number Edit this field JH758820A Employee statement Edi…" at bounding box center [1319, 389] width 256 height 499
copy div "JH758820A"
drag, startPoint x: 1229, startPoint y: 163, endPoint x: 36, endPoint y: 274, distance: 1198.3
click at [0, 0] on body "Menu Boards Boards Boards All jobs Status Workforce Workforce My Workforce Recr…" at bounding box center [723, 319] width 1447 height 638
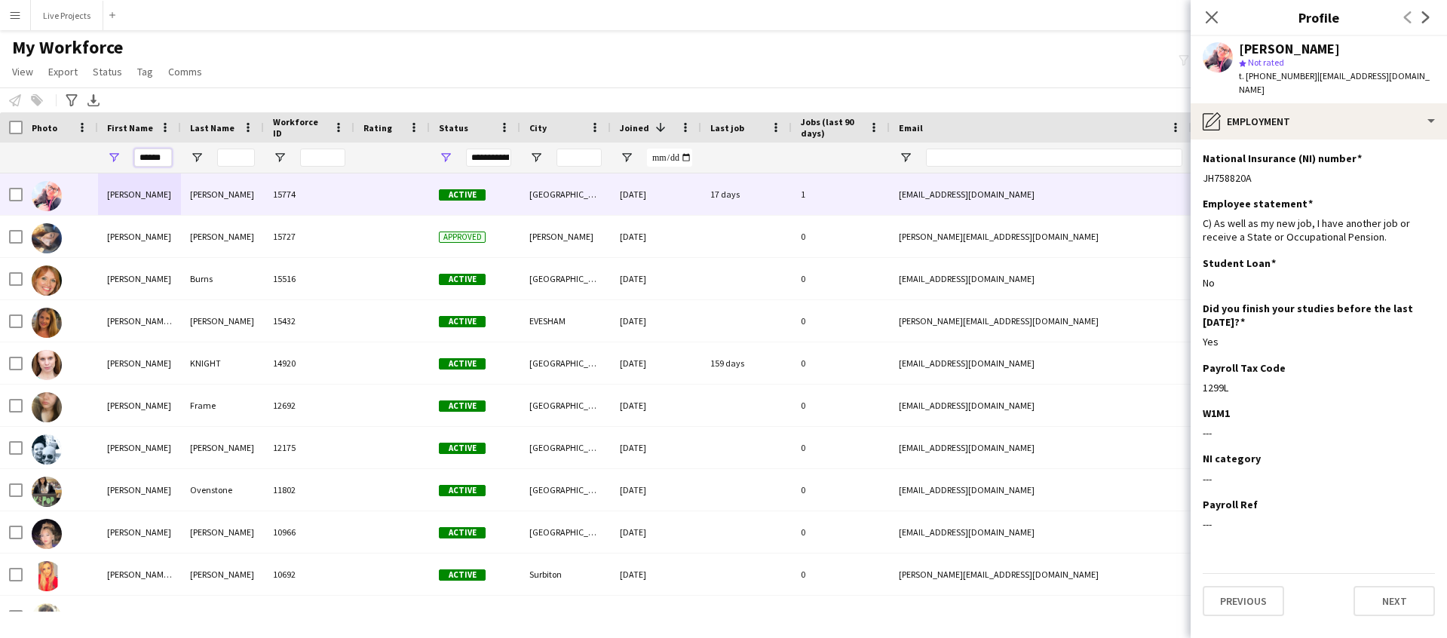
drag, startPoint x: 165, startPoint y: 158, endPoint x: 123, endPoint y: 158, distance: 42.2
click at [123, 158] on div "******" at bounding box center [139, 158] width 83 height 30
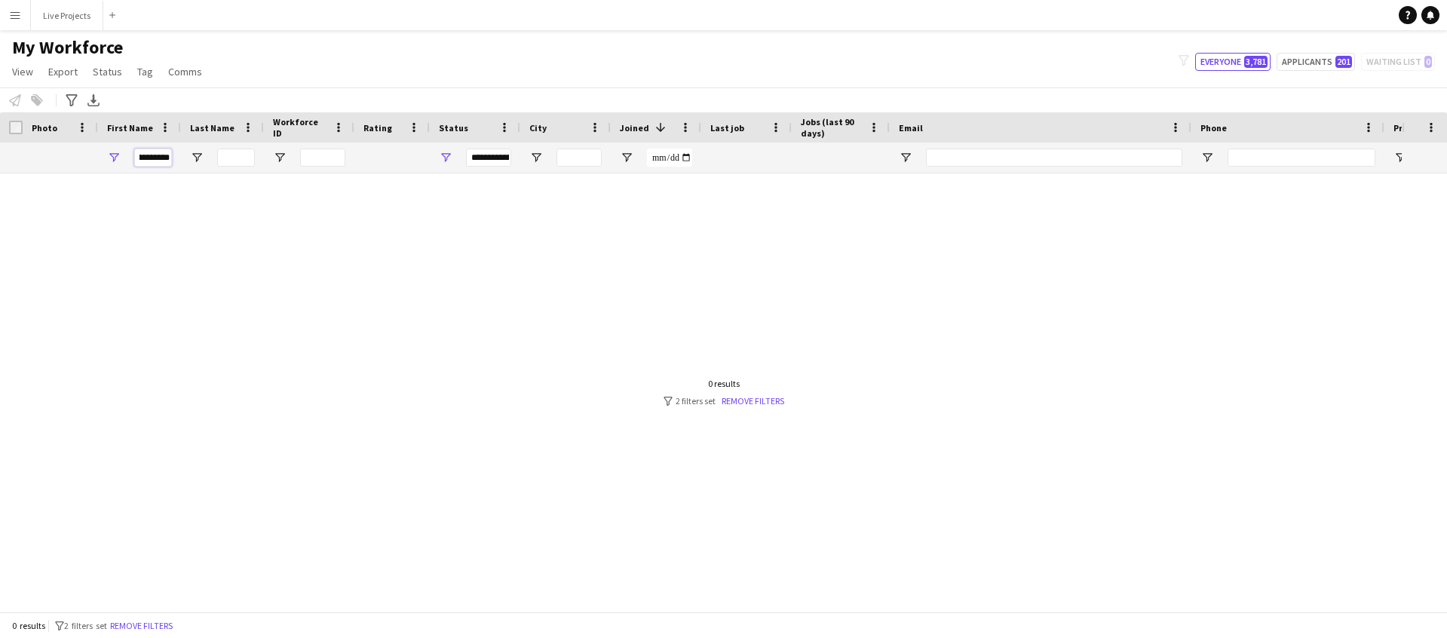
scroll to position [0, 0]
drag, startPoint x: 171, startPoint y: 154, endPoint x: 103, endPoint y: 153, distance: 68.6
click at [103, 153] on div "**********" at bounding box center [139, 158] width 83 height 30
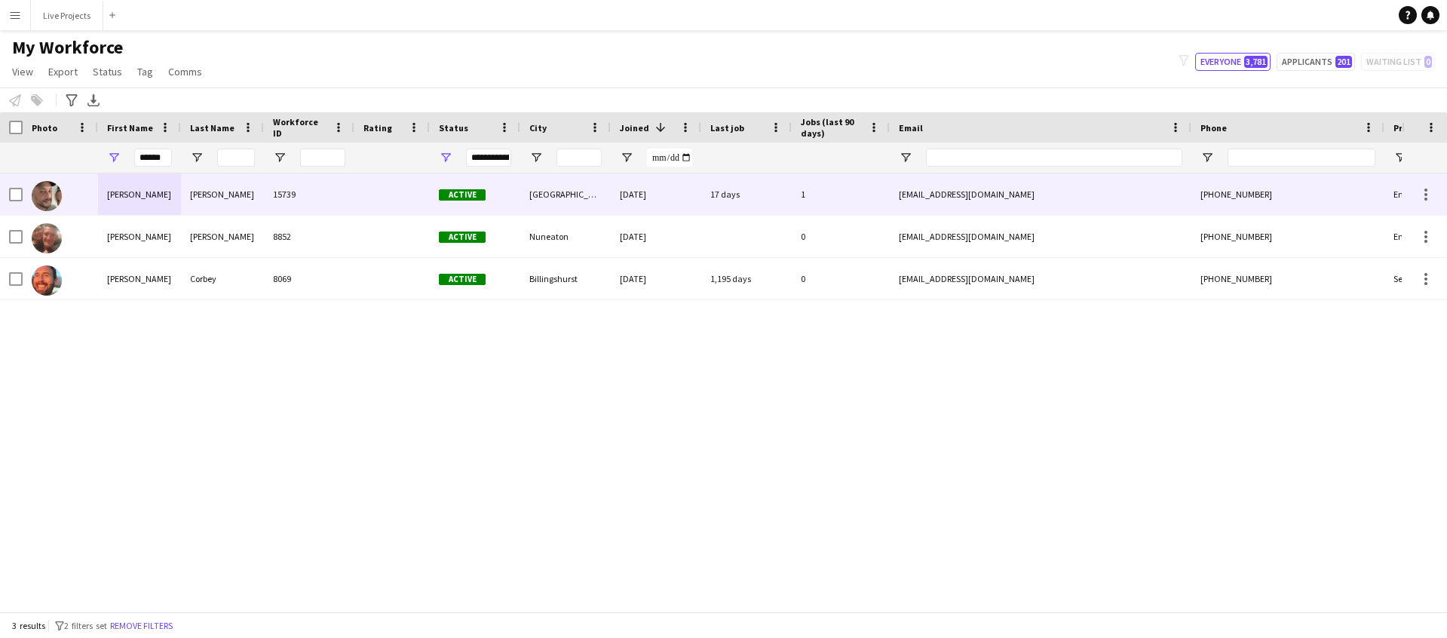
click at [102, 184] on div "Stuart" at bounding box center [139, 193] width 83 height 41
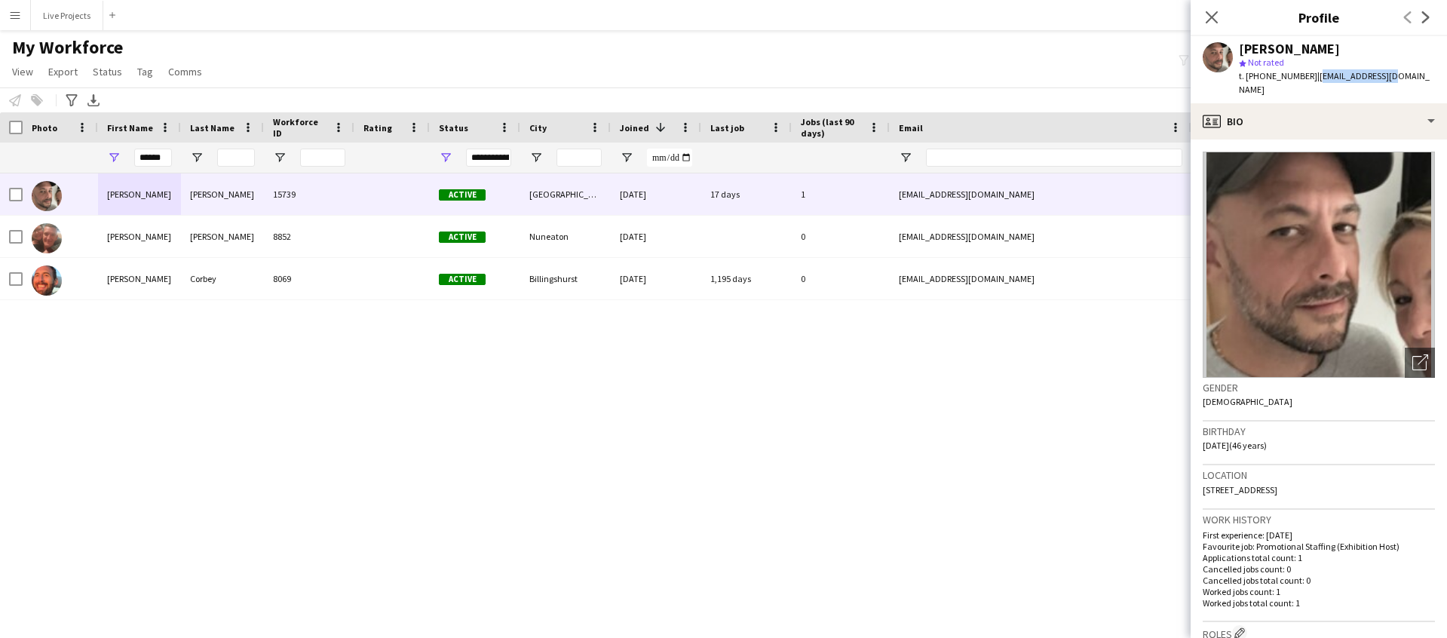
drag, startPoint x: 1382, startPoint y: 73, endPoint x: 1311, endPoint y: 79, distance: 71.9
click at [1311, 79] on div "Stuart Dean star Not rated t. +447809727796 | sdean33@mail.com" at bounding box center [1319, 69] width 256 height 67
copy span "sdean33@mail.com"
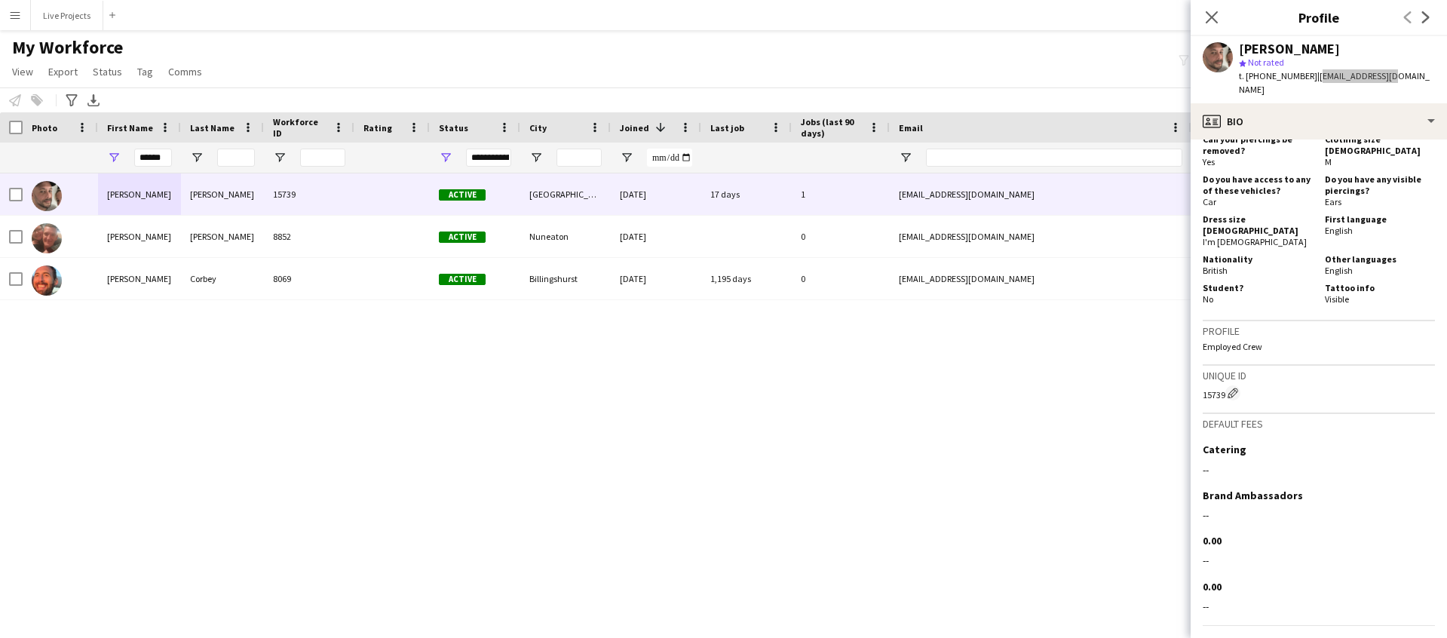
scroll to position [732, 0]
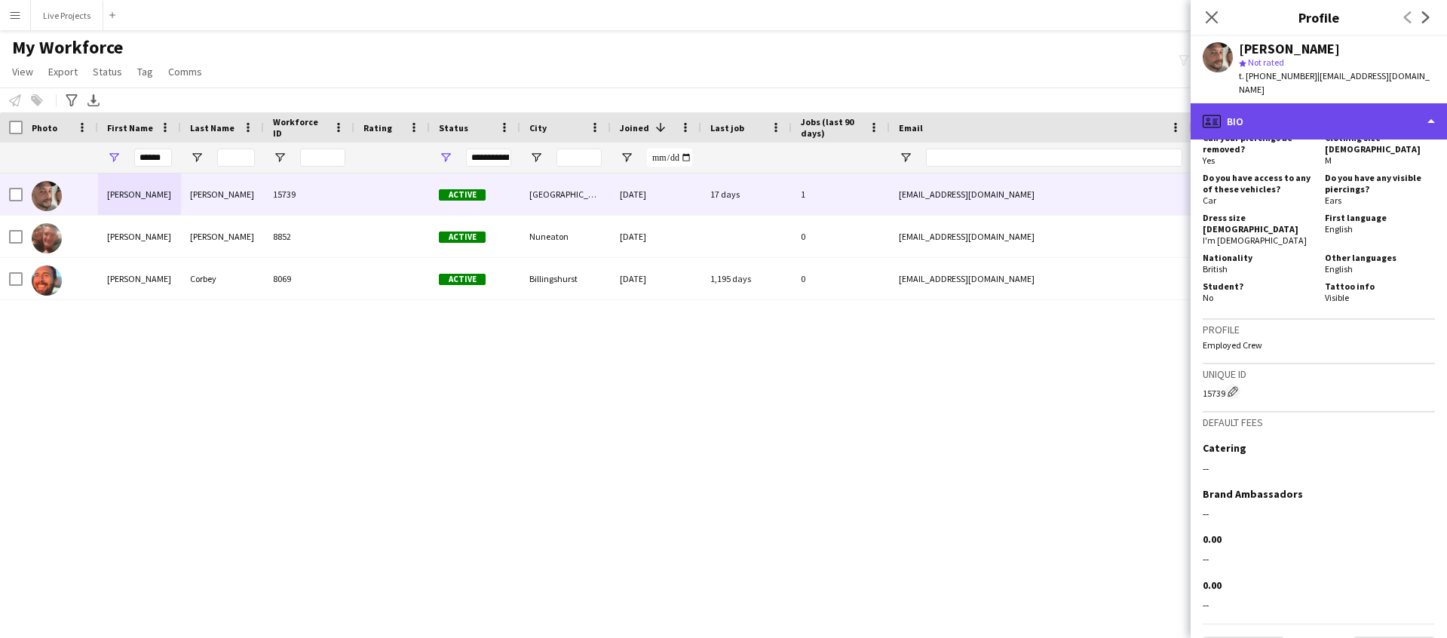
click at [1323, 106] on div "profile Bio" at bounding box center [1319, 121] width 256 height 36
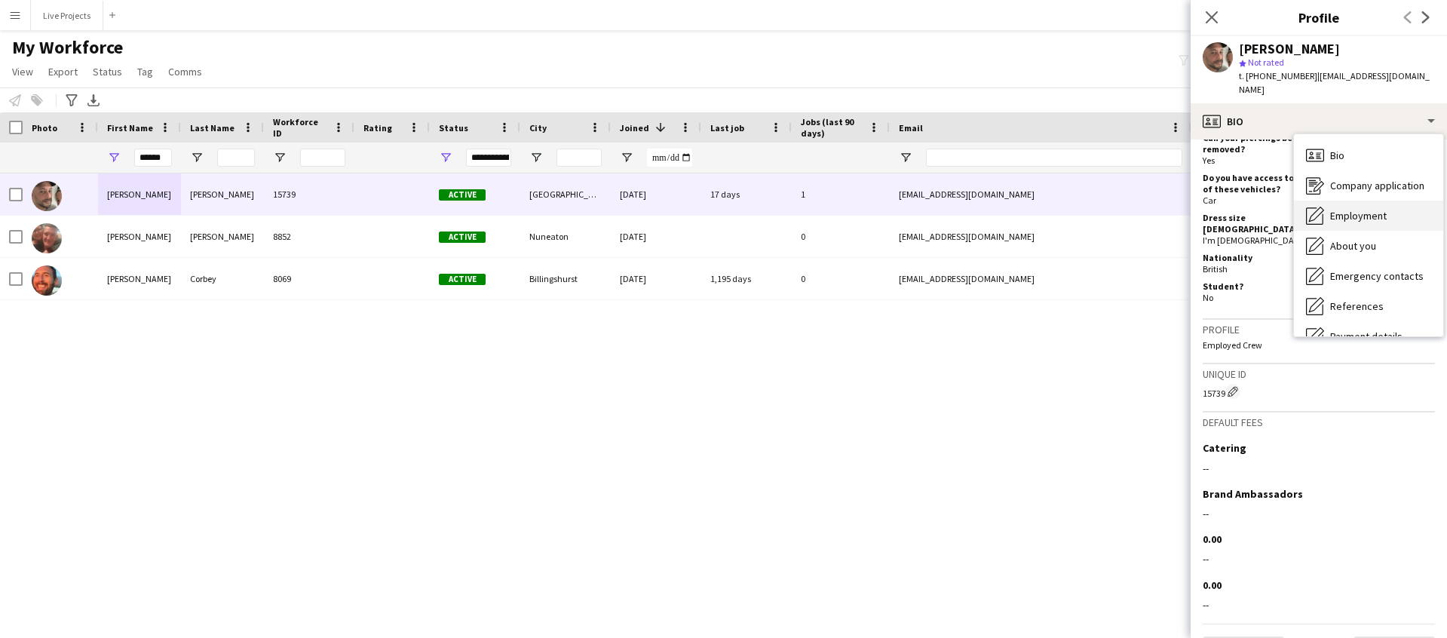
click at [1351, 209] on span "Employment" at bounding box center [1358, 216] width 57 height 14
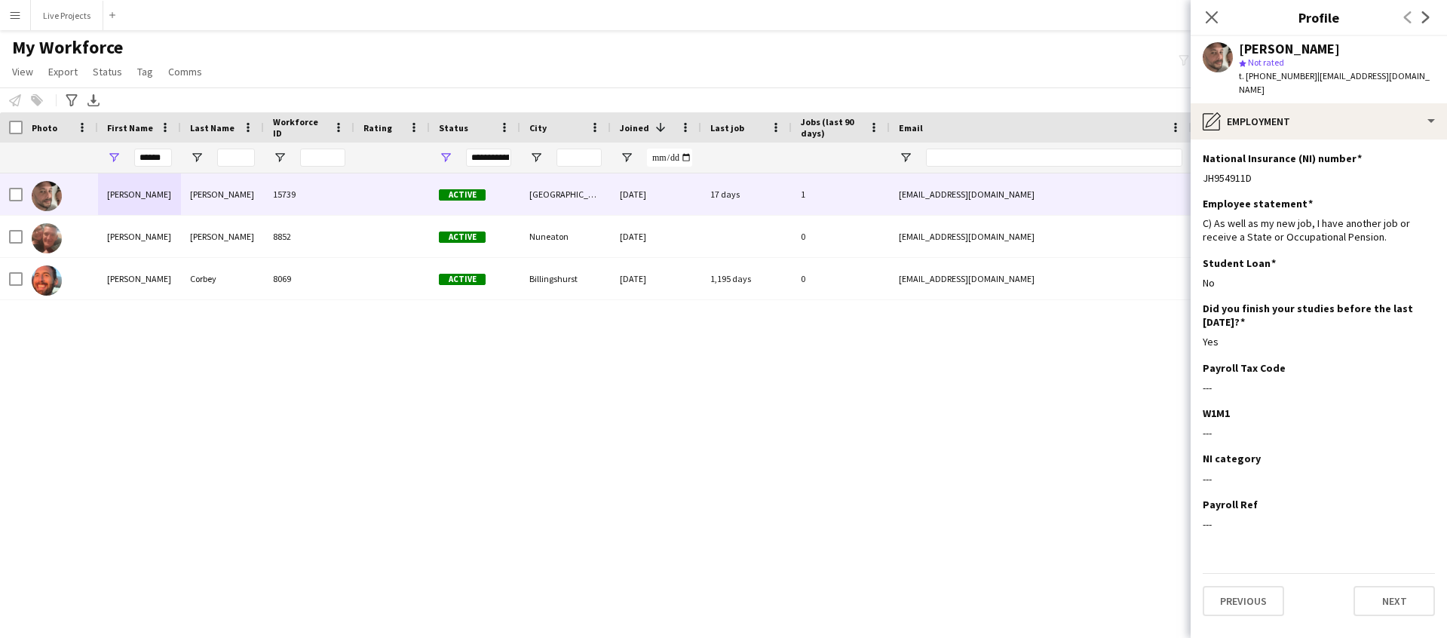
drag, startPoint x: 1262, startPoint y: 162, endPoint x: 1186, endPoint y: 161, distance: 76.2
click at [1186, 161] on body "Menu Boards Boards Boards All jobs Status Workforce Workforce My Workforce Recr…" at bounding box center [723, 319] width 1447 height 638
click at [1272, 171] on div "JH954911D" at bounding box center [1319, 178] width 232 height 14
drag, startPoint x: 1253, startPoint y: 164, endPoint x: 1197, endPoint y: 165, distance: 55.8
click at [1197, 165] on app-section-data-types "National Insurance (NI) number Edit this field JH954911D Employee statement Edi…" at bounding box center [1319, 389] width 256 height 499
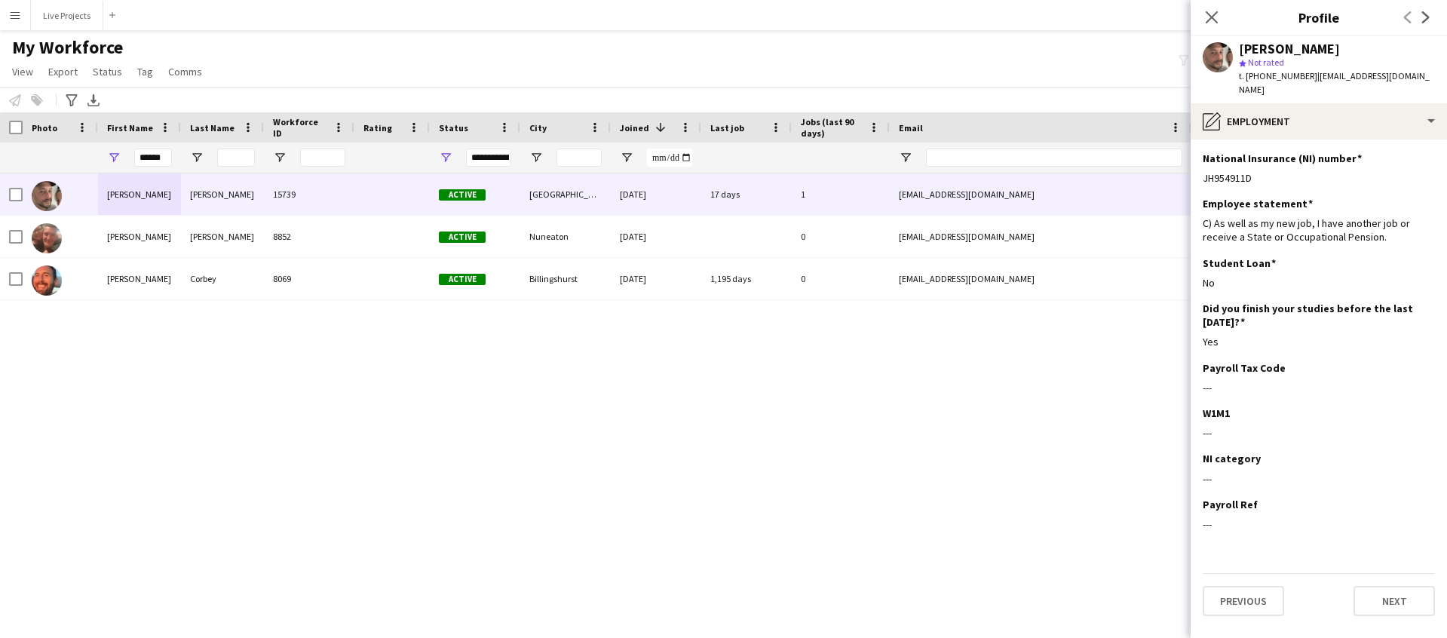
drag, startPoint x: 1211, startPoint y: 163, endPoint x: 10, endPoint y: 416, distance: 1227.8
click at [0, 0] on body "Menu Boards Boards Boards All jobs Status Workforce Workforce My Workforce Recr…" at bounding box center [723, 319] width 1447 height 638
drag, startPoint x: 163, startPoint y: 155, endPoint x: 119, endPoint y: 156, distance: 43.8
click at [119, 157] on div "******" at bounding box center [139, 158] width 83 height 30
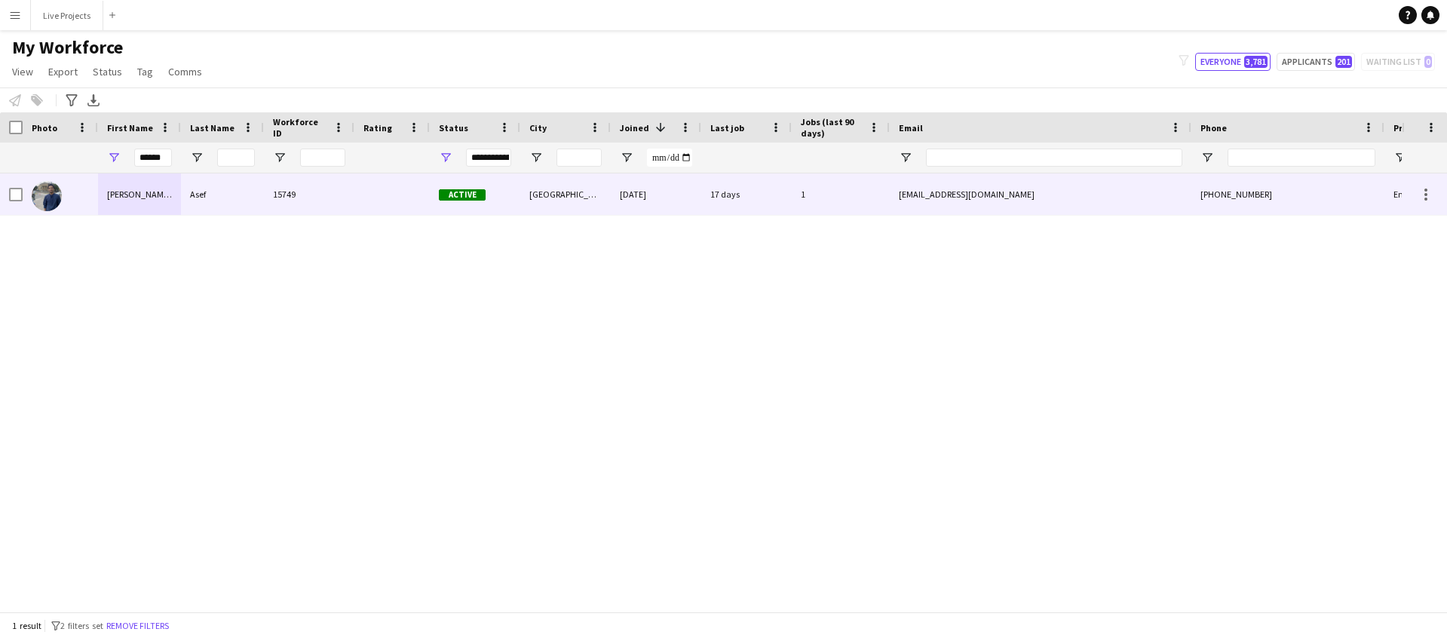
click at [149, 191] on div "Tanvir Md" at bounding box center [139, 193] width 83 height 41
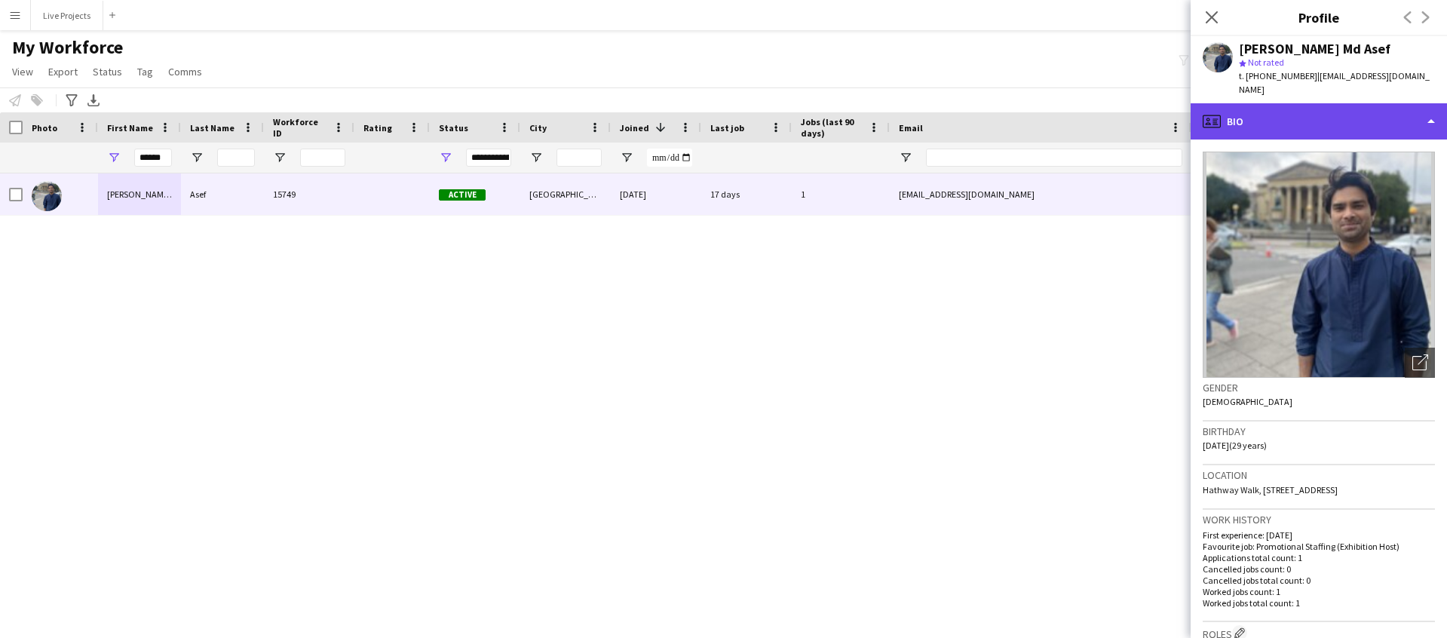
click at [1335, 120] on div "profile Bio" at bounding box center [1319, 121] width 256 height 36
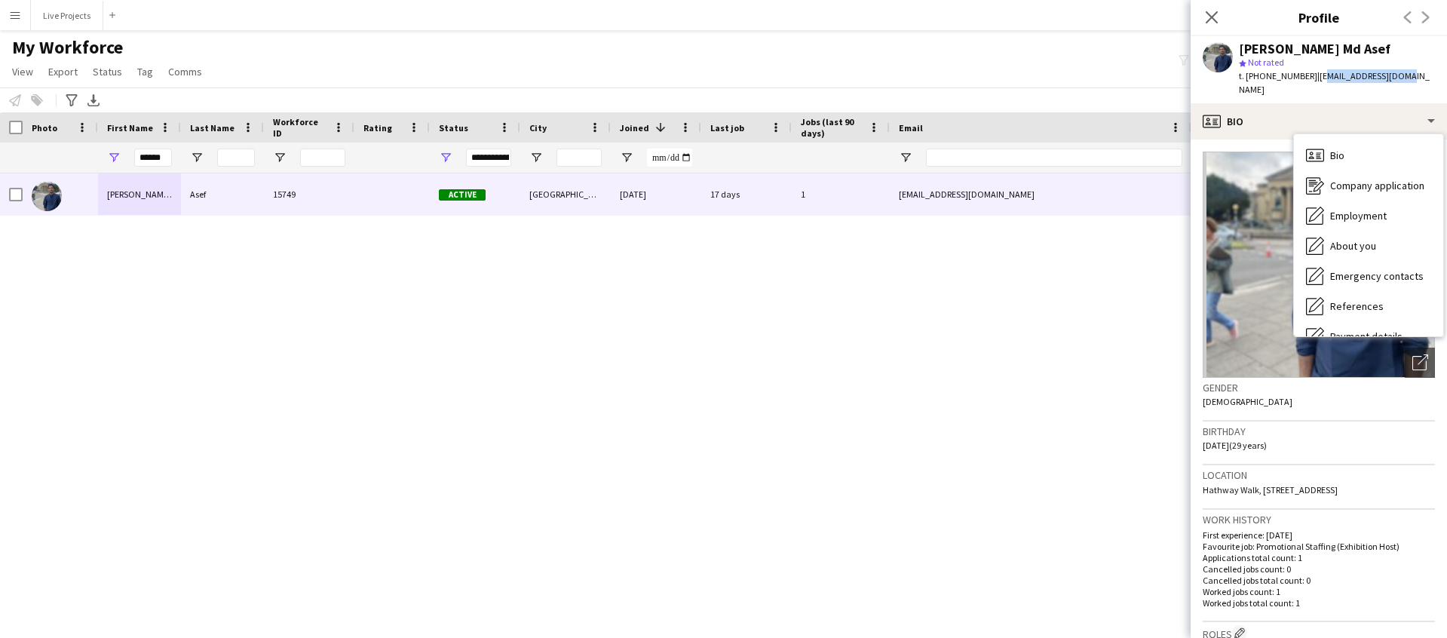
drag, startPoint x: 1395, startPoint y: 72, endPoint x: 1312, endPoint y: 73, distance: 83.0
click at [1312, 73] on div "Tanvir Md Asef star Not rated t. +447459947938 | reachasef@gmail.com" at bounding box center [1319, 69] width 256 height 67
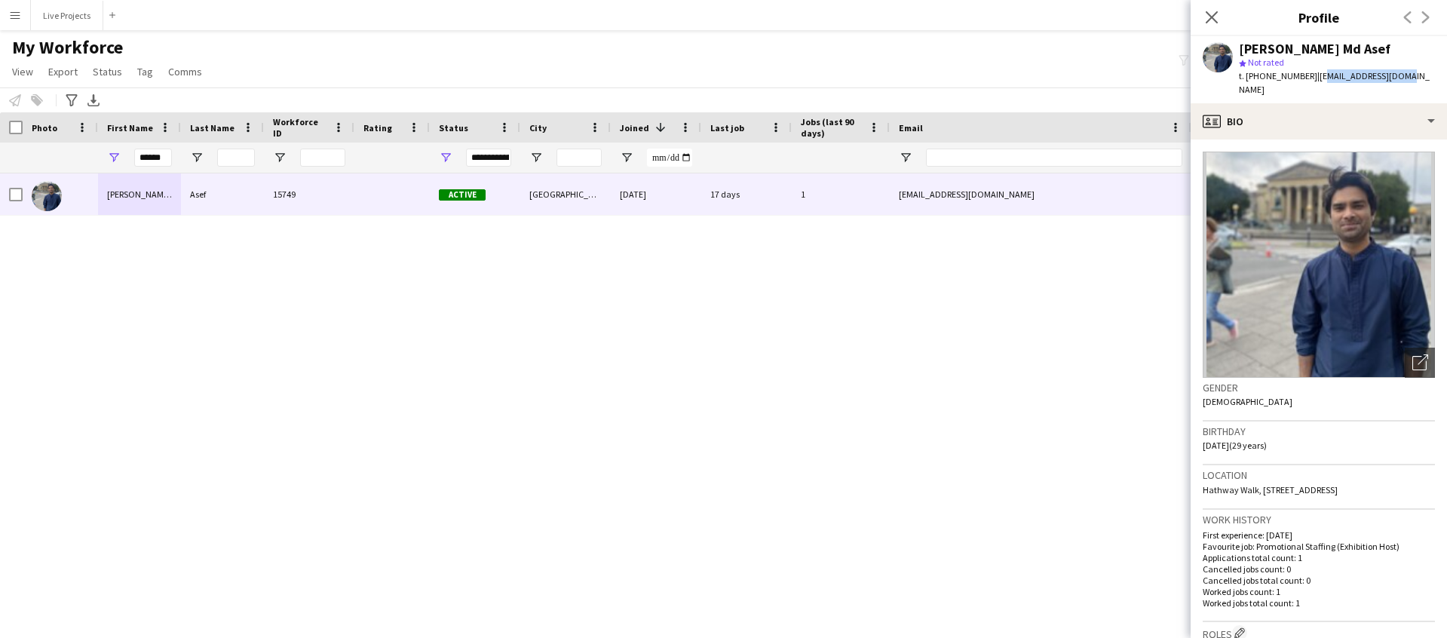
click at [1407, 76] on app-profile-header "Tanvir Md Asef star Not rated t. +447459947938 | reachasef@gmail.com" at bounding box center [1319, 69] width 256 height 67
drag, startPoint x: 1397, startPoint y: 75, endPoint x: 1312, endPoint y: 80, distance: 84.6
click at [1311, 81] on div "Tanvir Md Asef star Not rated t. +447459947938 | reachasef@gmail.com" at bounding box center [1319, 69] width 256 height 67
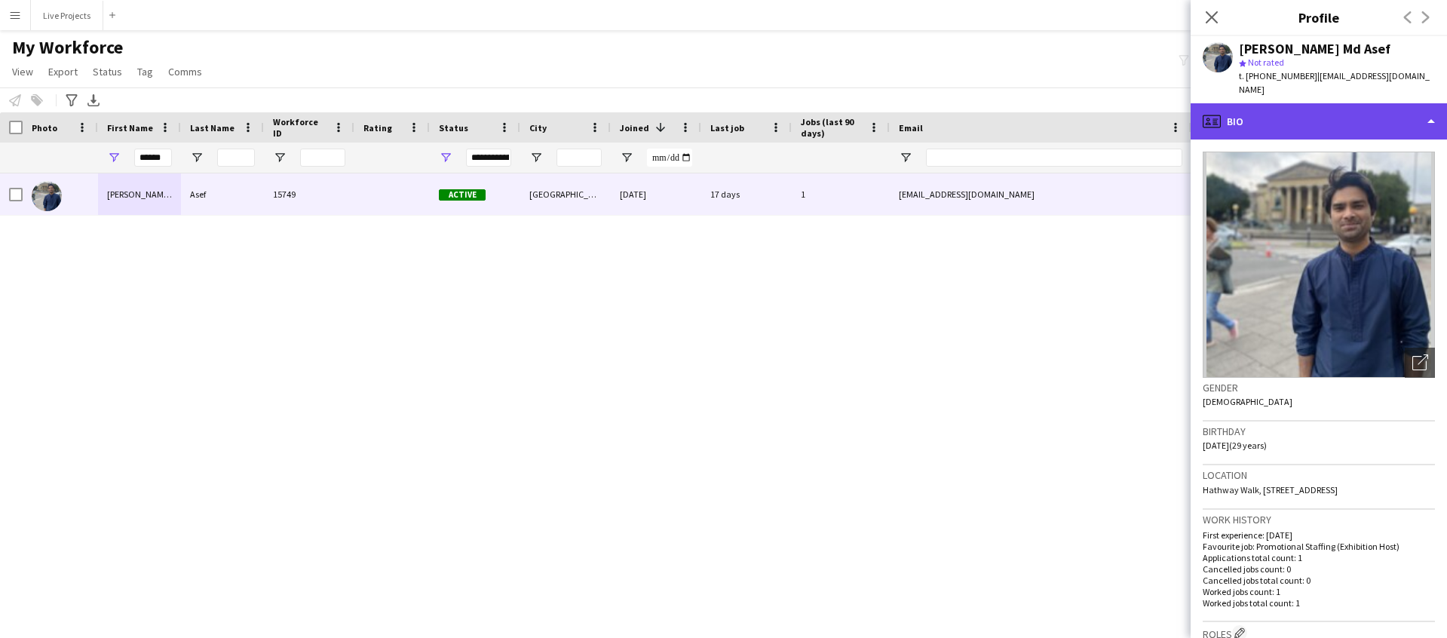
click at [1311, 110] on div "profile Bio" at bounding box center [1319, 121] width 256 height 36
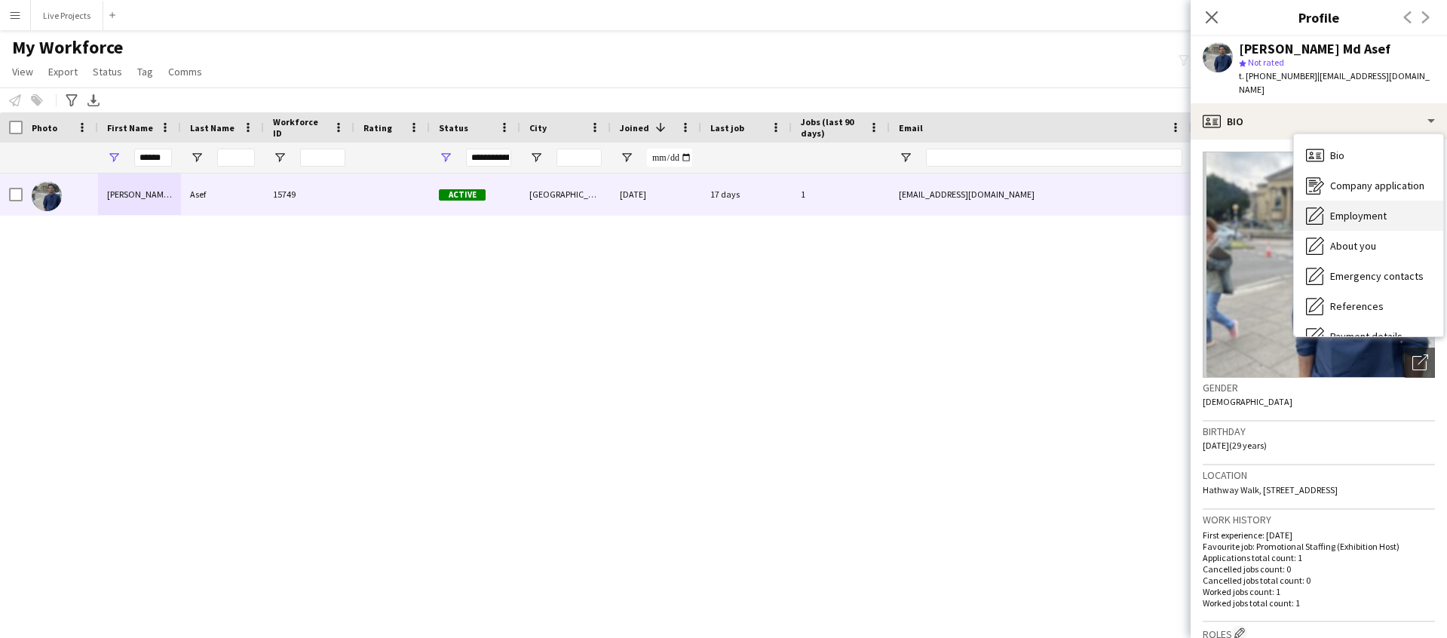
click at [1344, 209] on span "Employment" at bounding box center [1358, 216] width 57 height 14
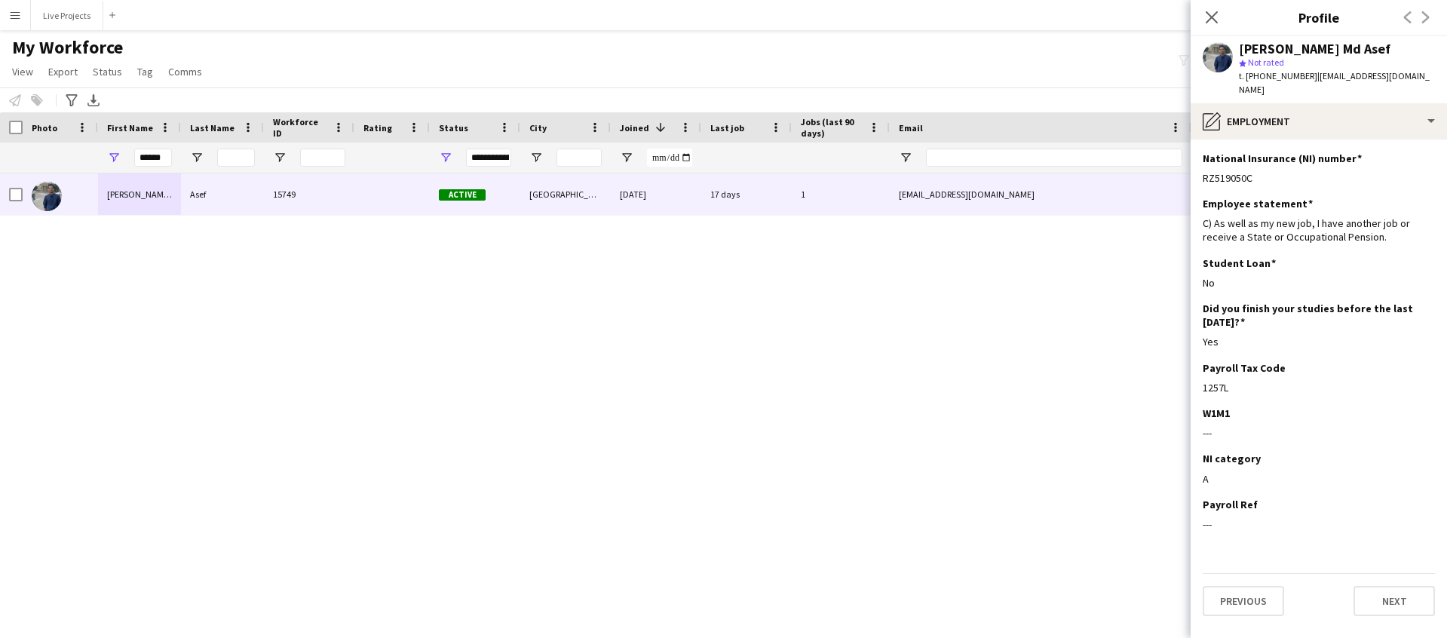
drag, startPoint x: 1256, startPoint y: 164, endPoint x: 1201, endPoint y: 169, distance: 55.3
click at [1201, 169] on app-section-data-types "National Insurance (NI) number Edit this field RZ519050C Employee statement Edi…" at bounding box center [1319, 389] width 256 height 499
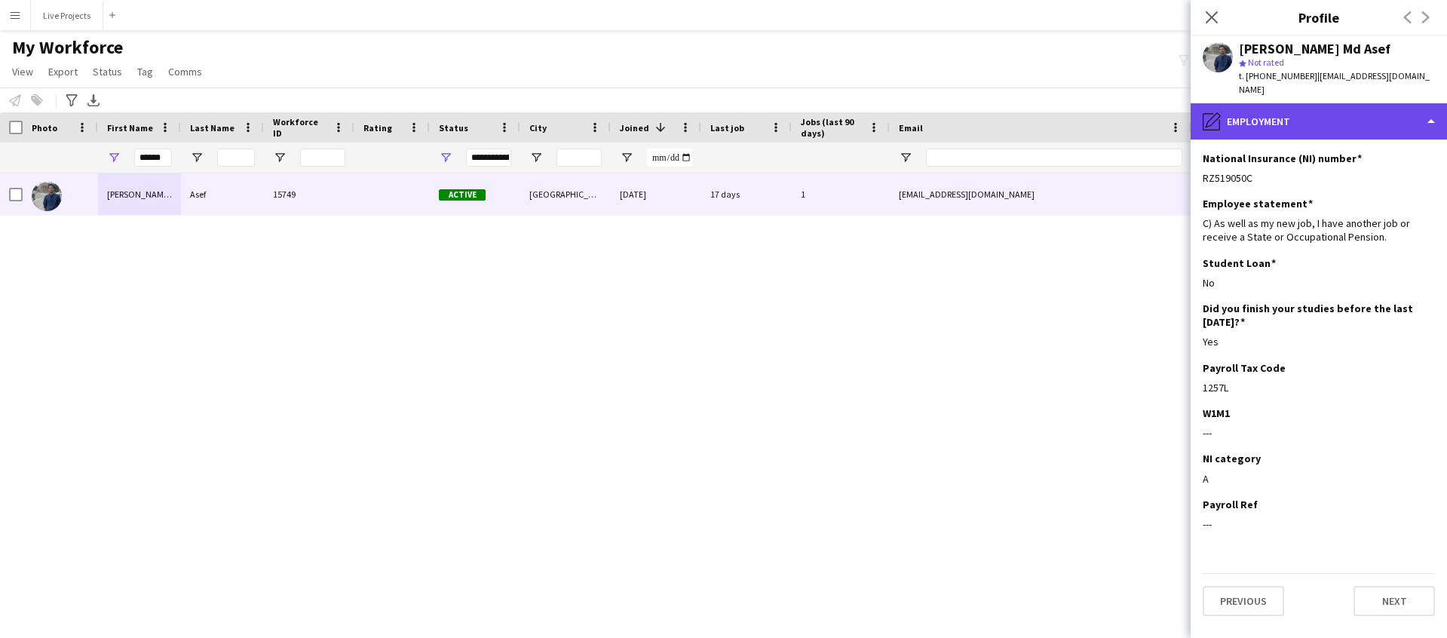
click at [1365, 110] on div "pencil4 Employment" at bounding box center [1319, 121] width 256 height 36
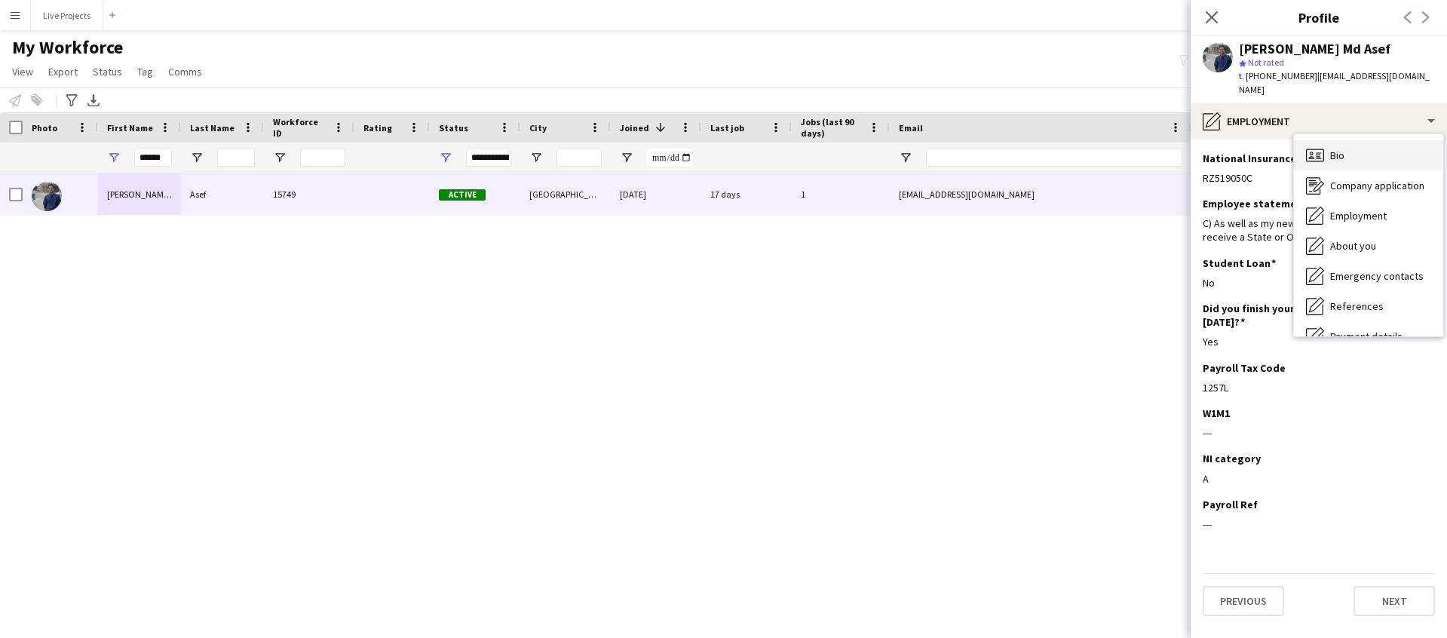
click at [1366, 142] on div "Bio Bio" at bounding box center [1368, 155] width 149 height 30
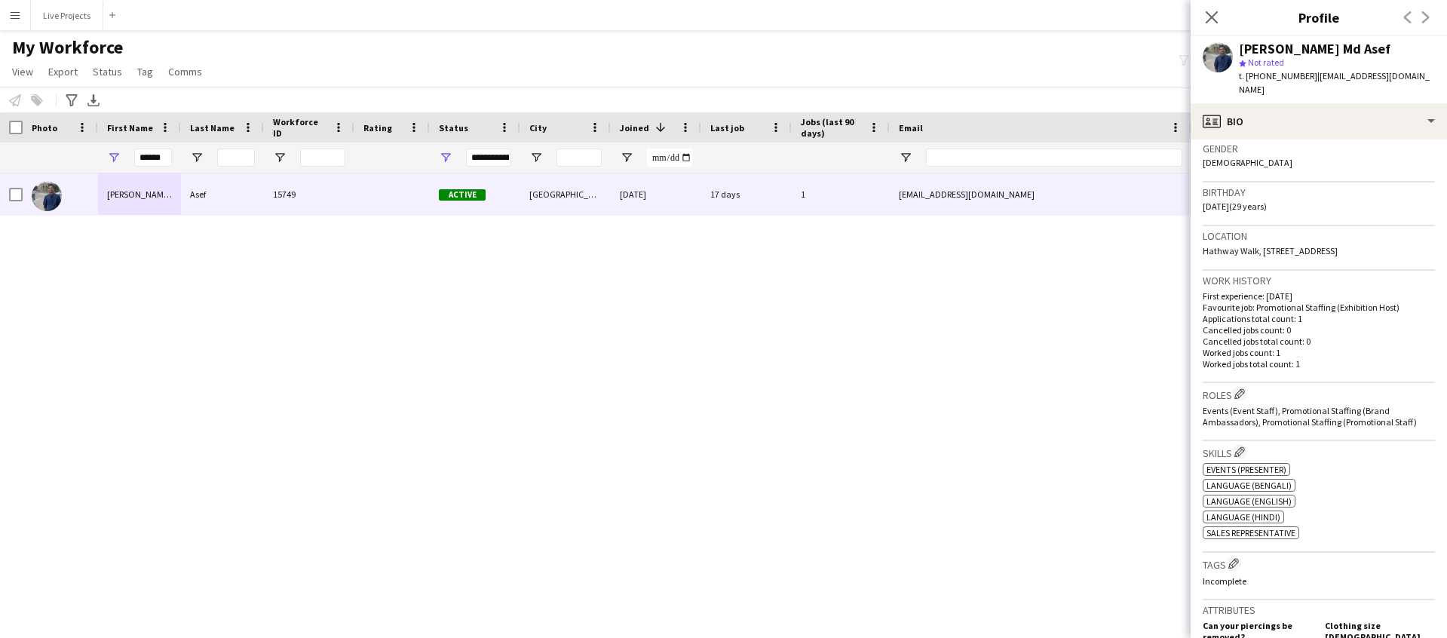
scroll to position [742, 0]
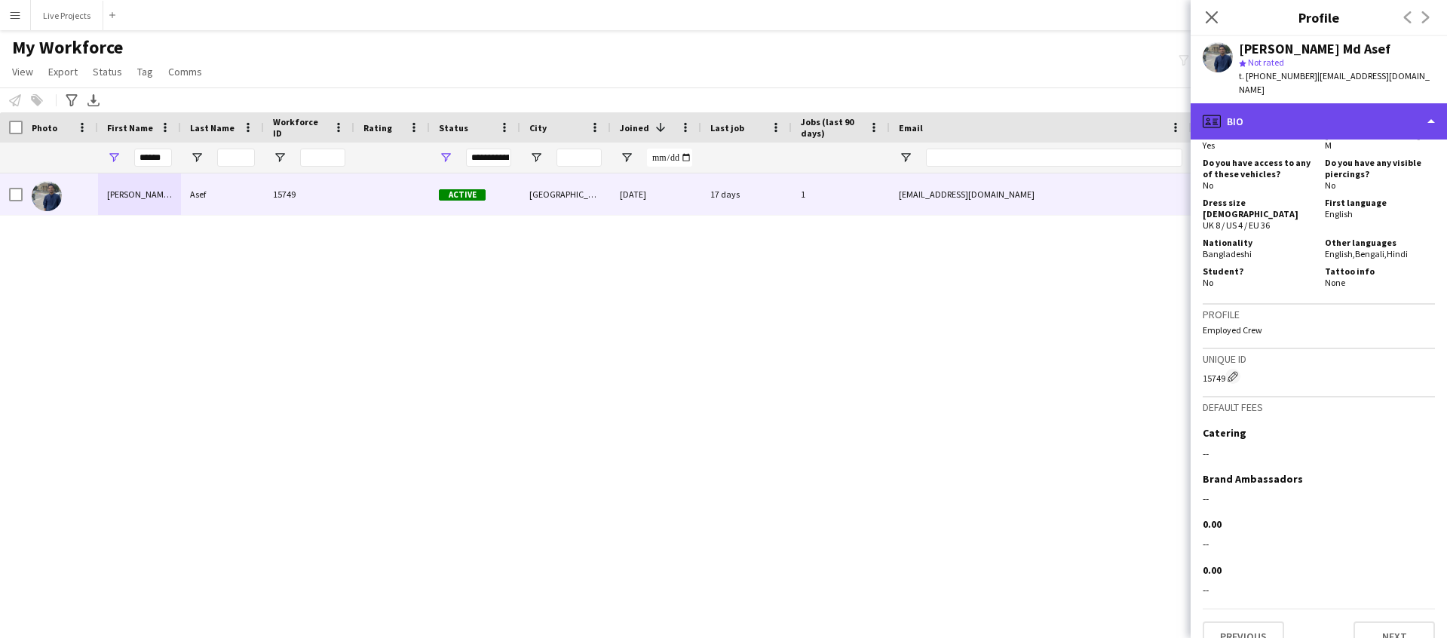
click at [1330, 111] on div "profile Bio" at bounding box center [1319, 121] width 256 height 36
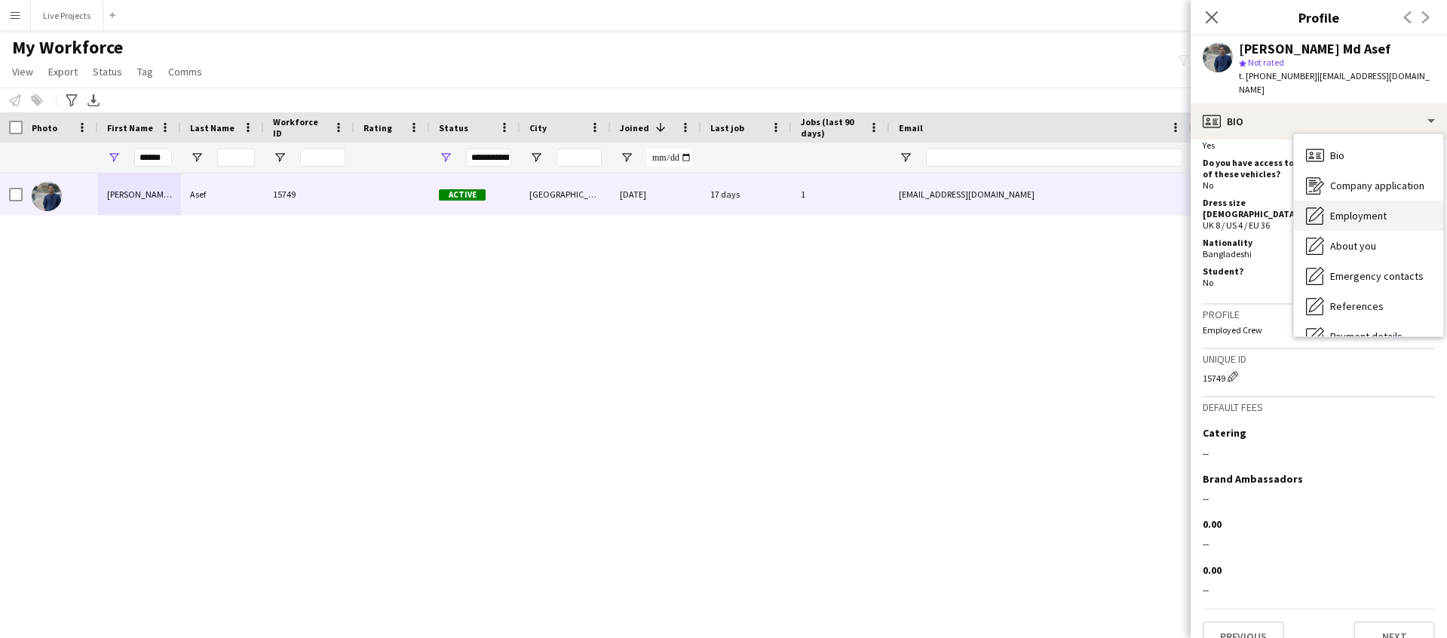
click at [1345, 209] on span "Employment" at bounding box center [1358, 216] width 57 height 14
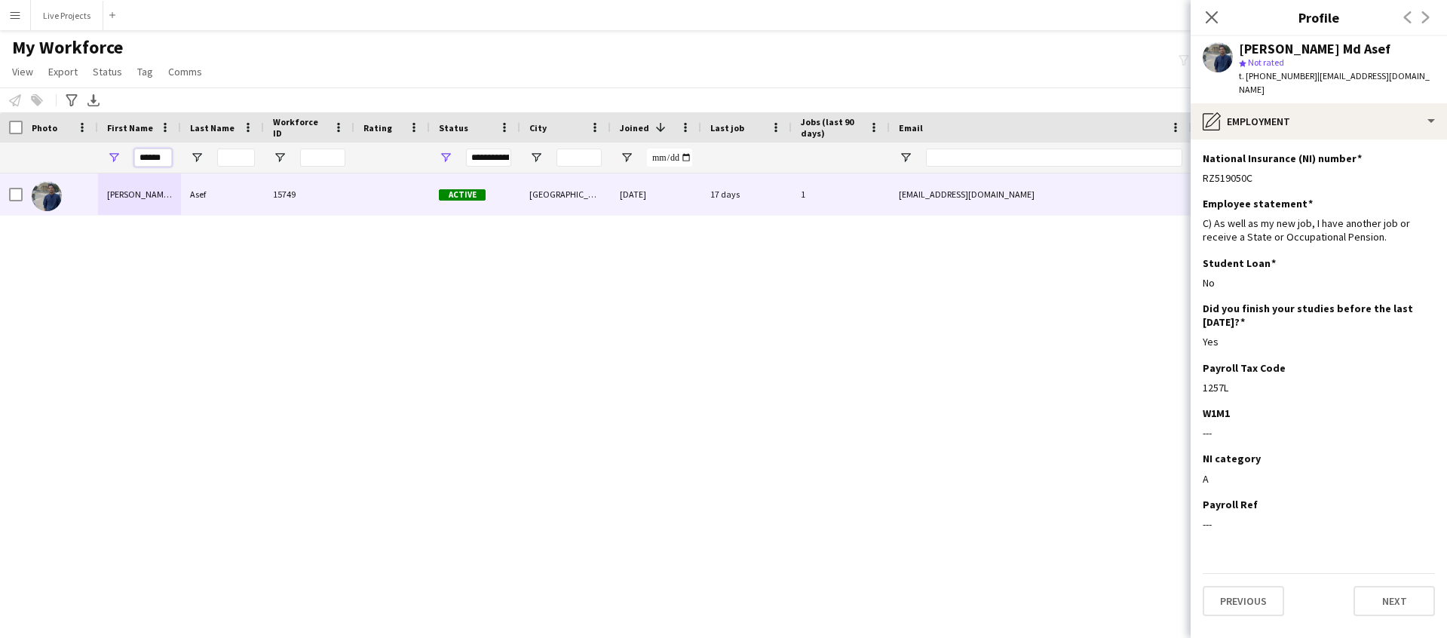
drag, startPoint x: 162, startPoint y: 156, endPoint x: 92, endPoint y: 150, distance: 70.4
click at [91, 150] on div "******" at bounding box center [817, 158] width 1635 height 30
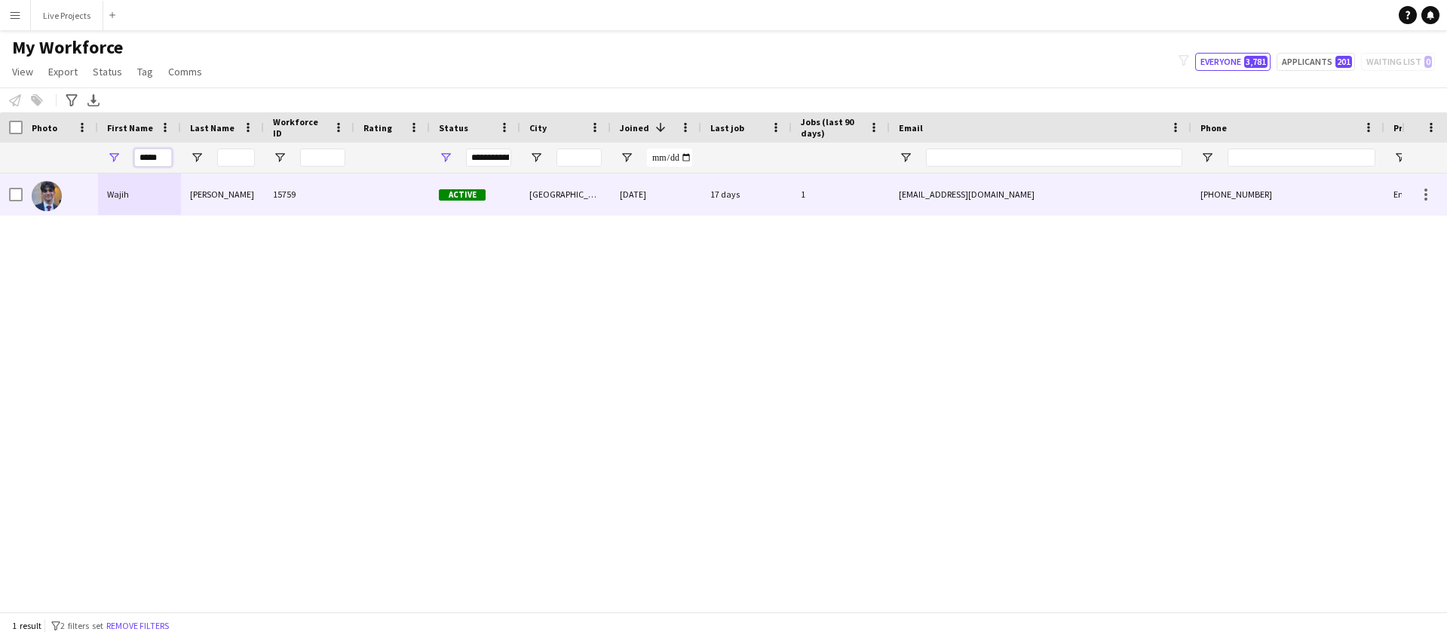
type input "*****"
click at [99, 188] on div "Wajih" at bounding box center [139, 193] width 83 height 41
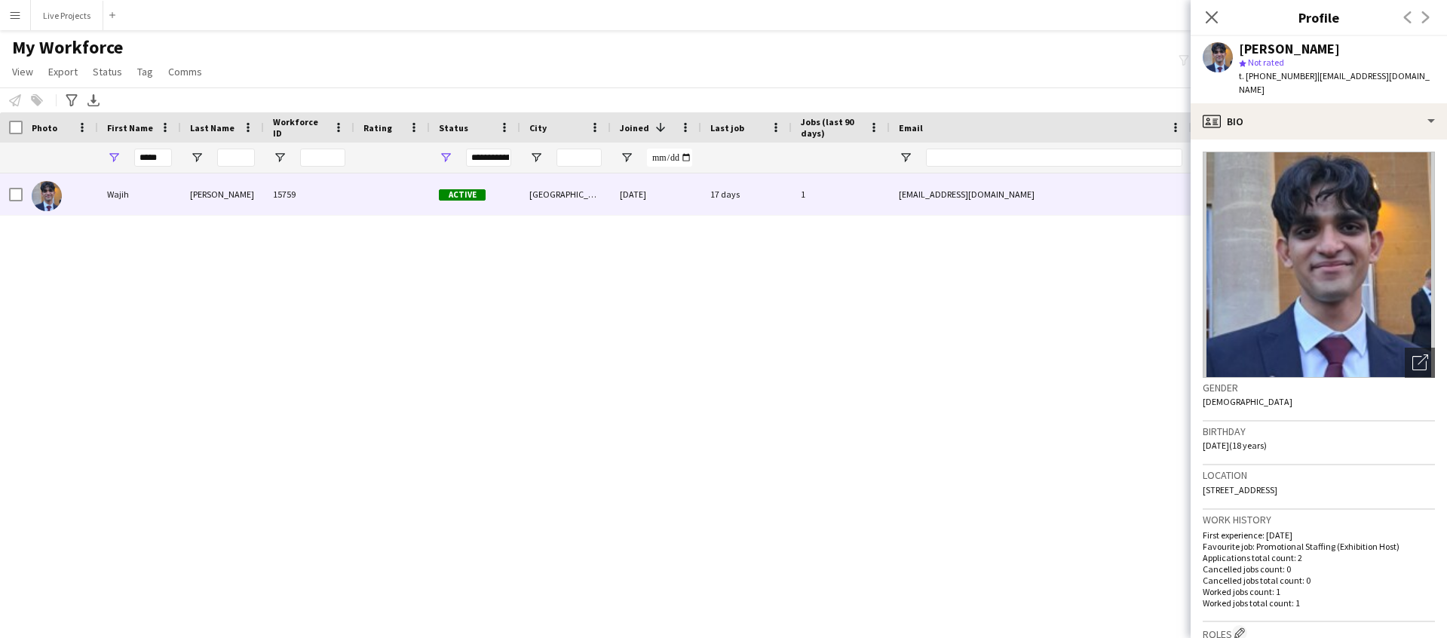
click at [1425, 74] on div "Wajih Rahman star Not rated t. +447375143764 | wajihrahman06@gmail.com" at bounding box center [1319, 69] width 256 height 67
drag, startPoint x: 1413, startPoint y: 75, endPoint x: 1337, endPoint y: 75, distance: 75.4
click at [1337, 75] on div "Wajih Rahman star Not rated t. +447375143764 | wajihrahman06@gmail.com" at bounding box center [1319, 69] width 256 height 67
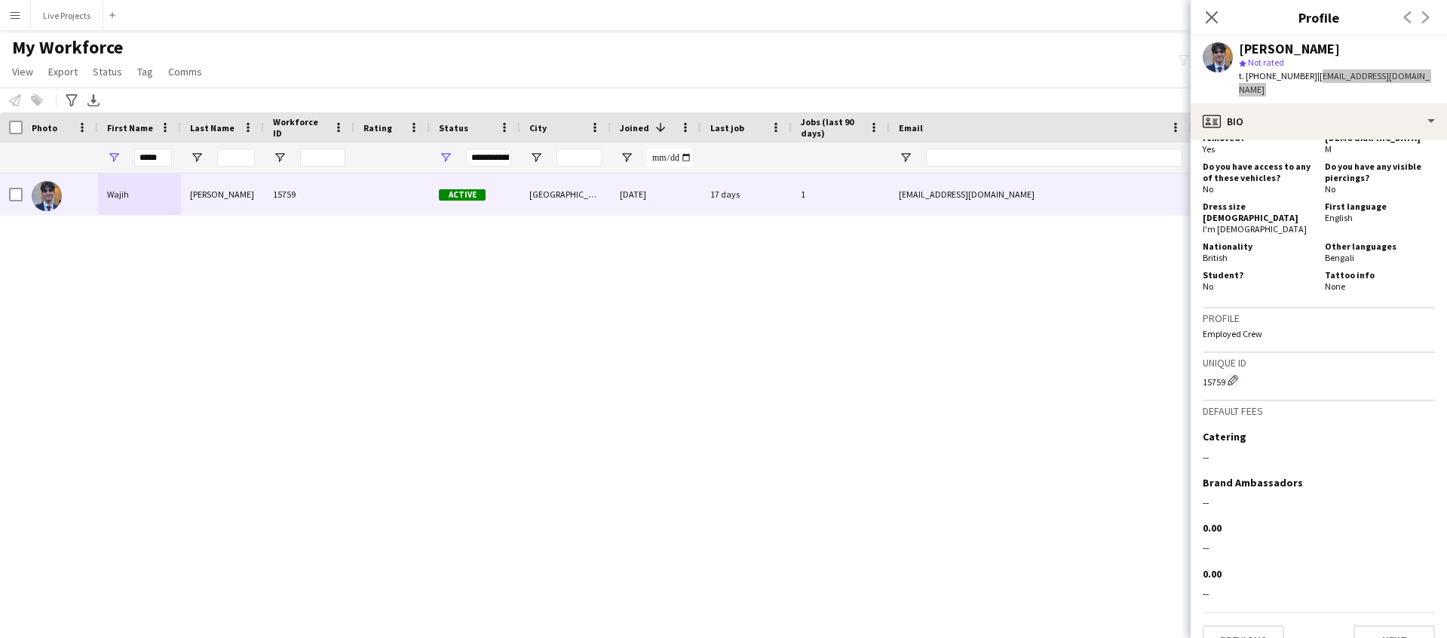
scroll to position [828, 0]
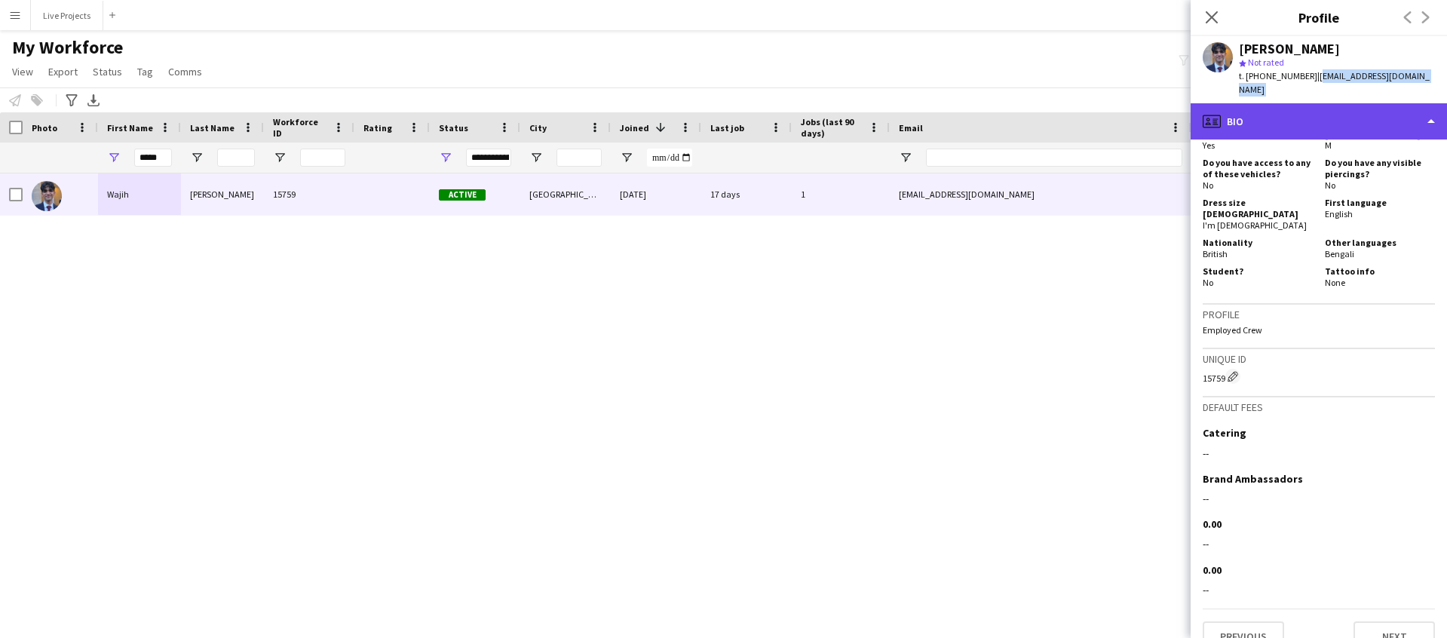
click at [1309, 103] on div "profile Bio" at bounding box center [1319, 121] width 256 height 36
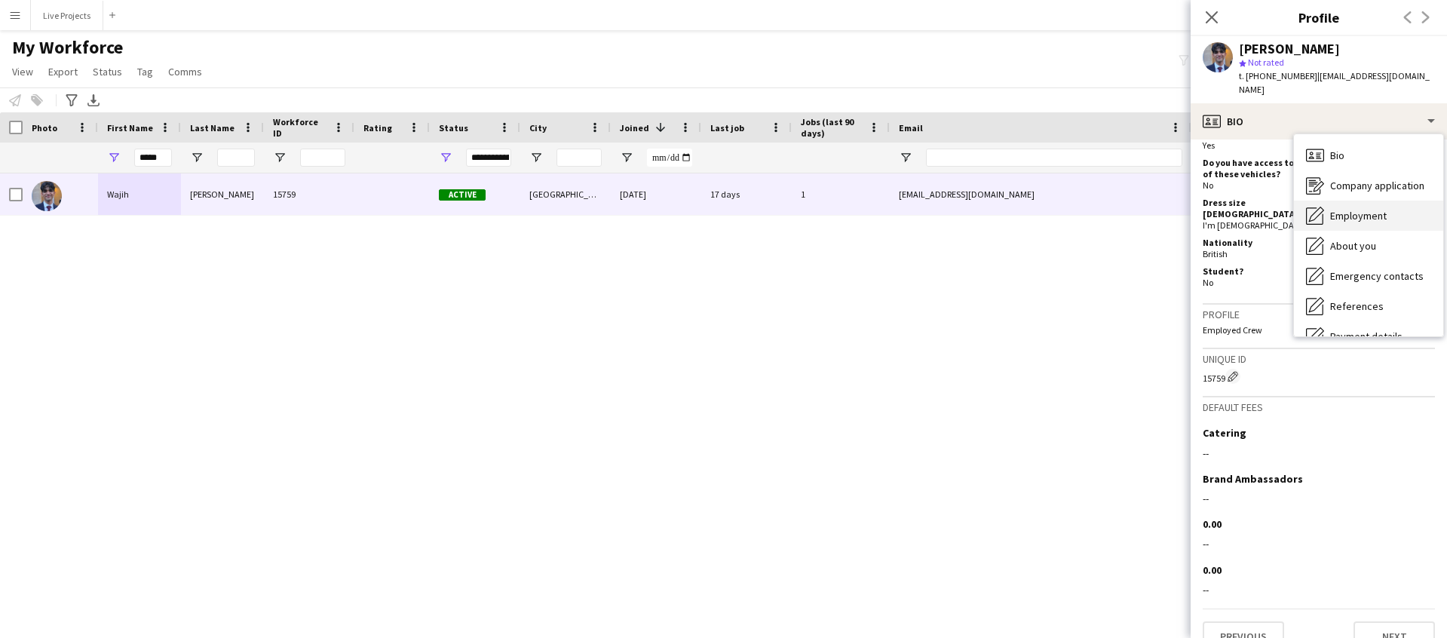
click at [1355, 209] on span "Employment" at bounding box center [1358, 216] width 57 height 14
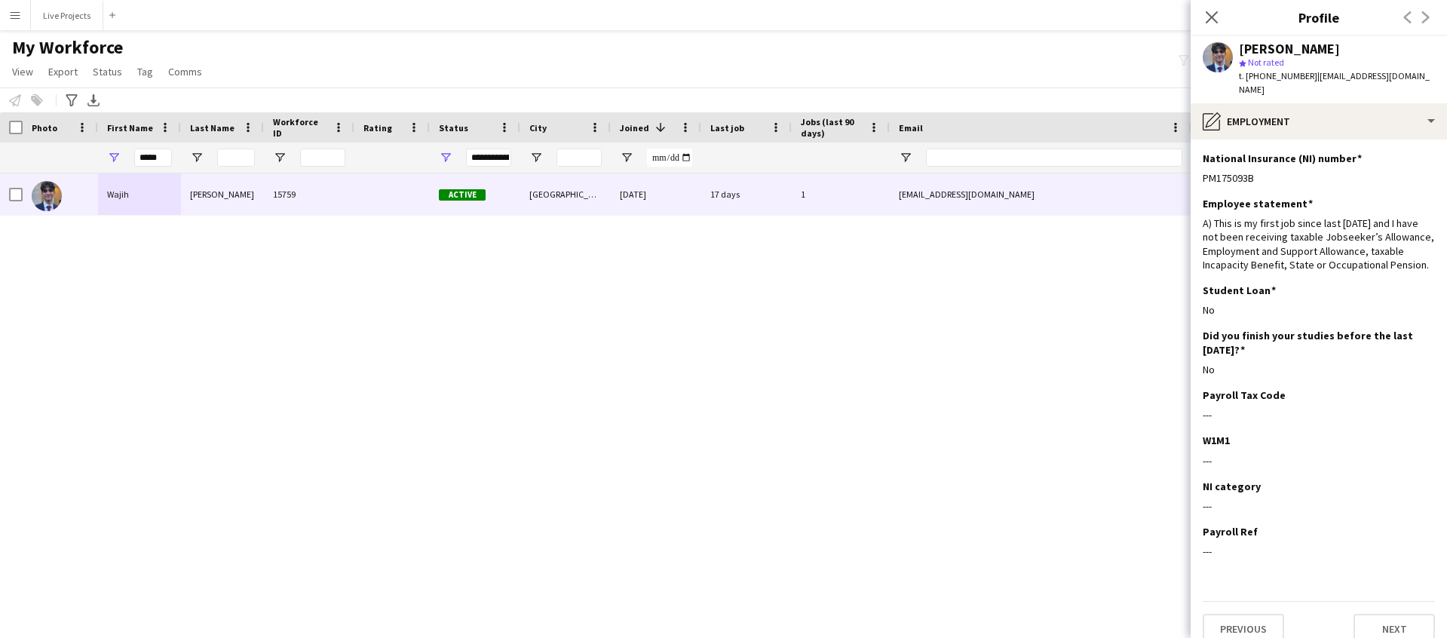
drag, startPoint x: 1256, startPoint y: 167, endPoint x: 1201, endPoint y: 169, distance: 55.1
click at [1201, 169] on app-section-data-types "National Insurance (NI) number Edit this field PM175093B Employee statement Edi…" at bounding box center [1319, 389] width 256 height 499
drag, startPoint x: 1219, startPoint y: 167, endPoint x: 10, endPoint y: 371, distance: 1226.0
click at [0, 0] on body "Menu Boards Boards Boards All jobs Status Workforce Workforce My Workforce Recr…" at bounding box center [723, 319] width 1447 height 638
